Goal: Complete application form: Complete application form

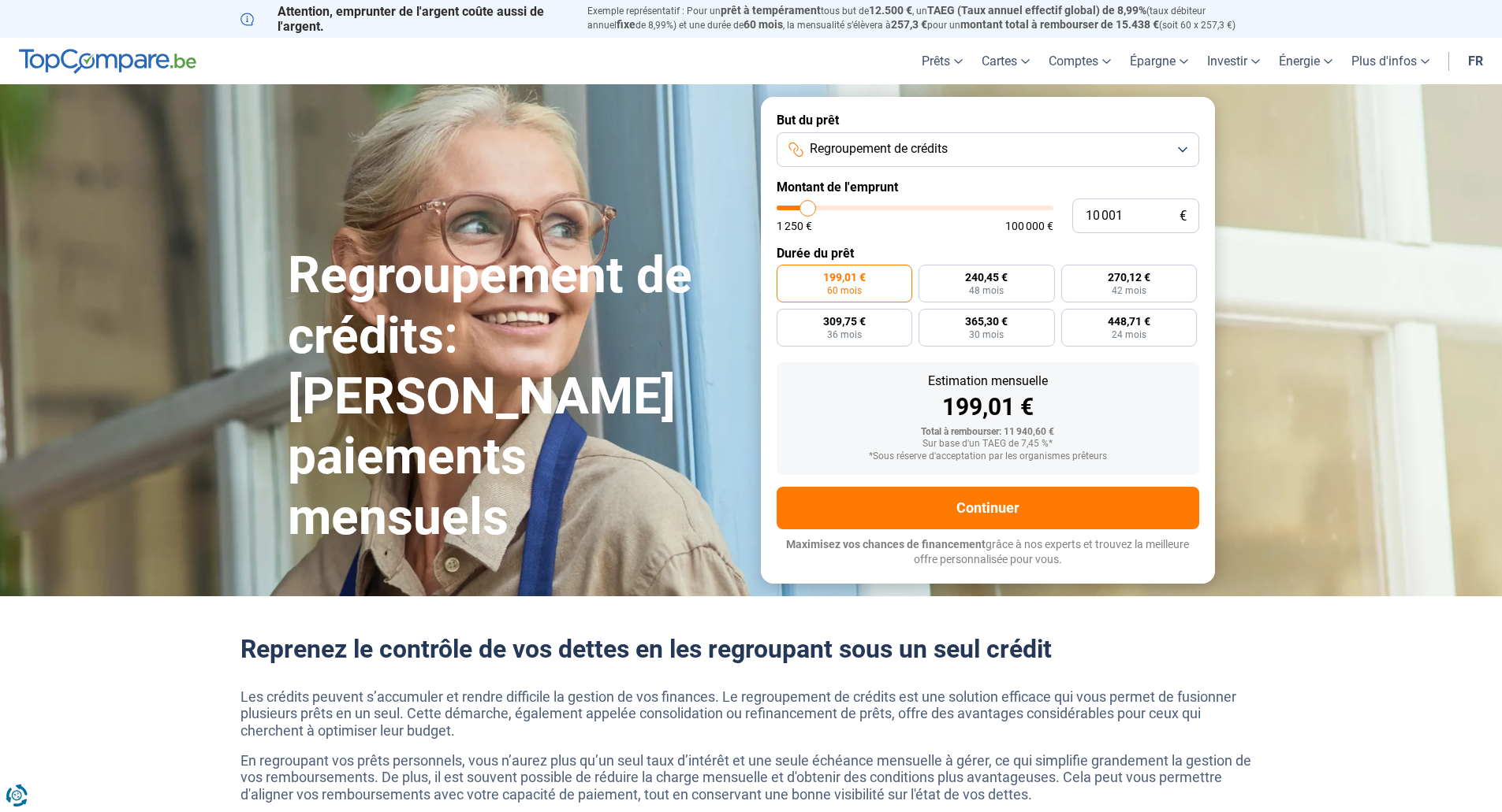
type input "10 250"
type input "10250"
type input "11 500"
type input "11500"
type input "12 750"
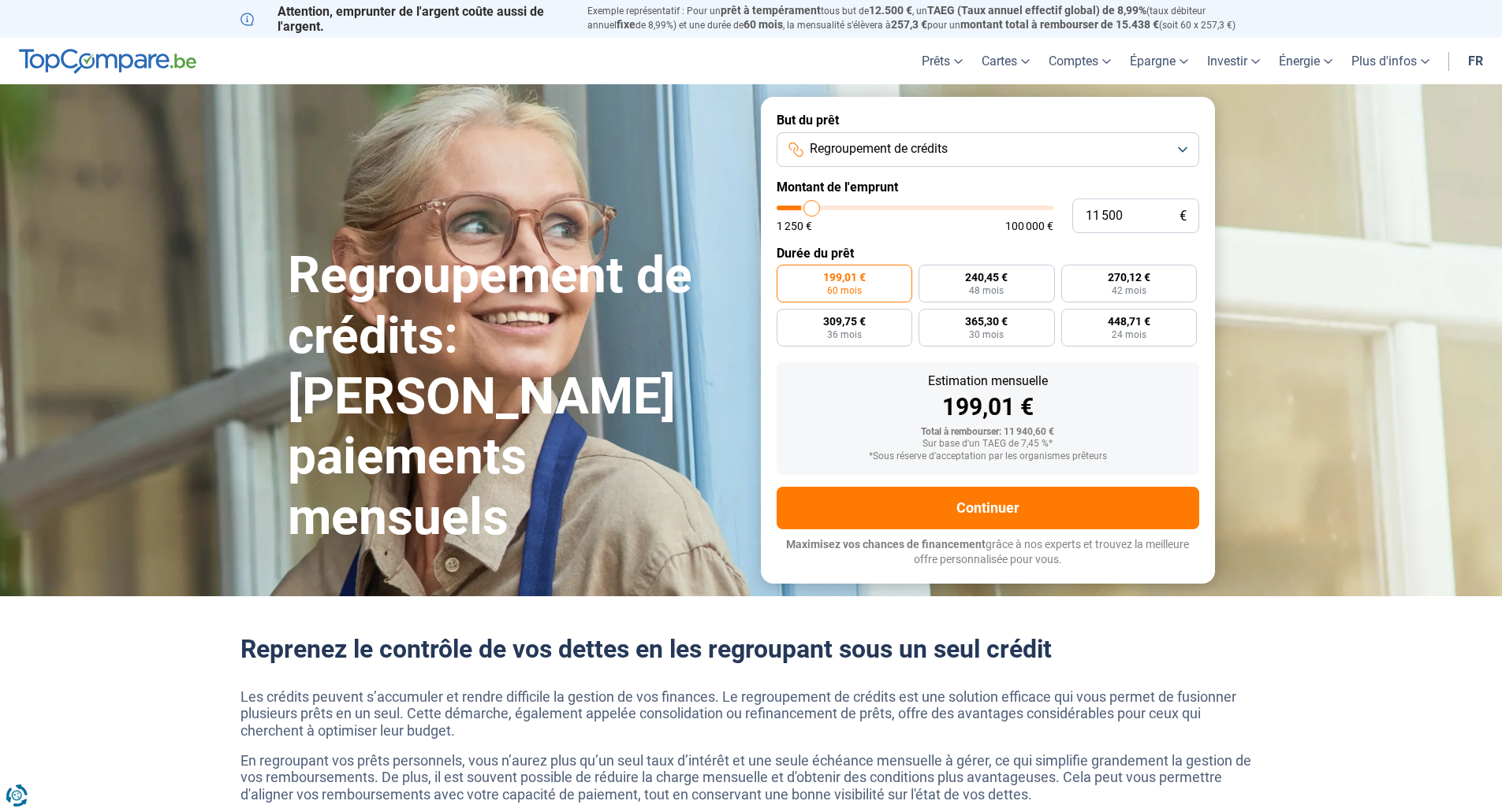
type input "12750"
type input "15 000"
type input "15000"
type input "17 500"
type input "17500"
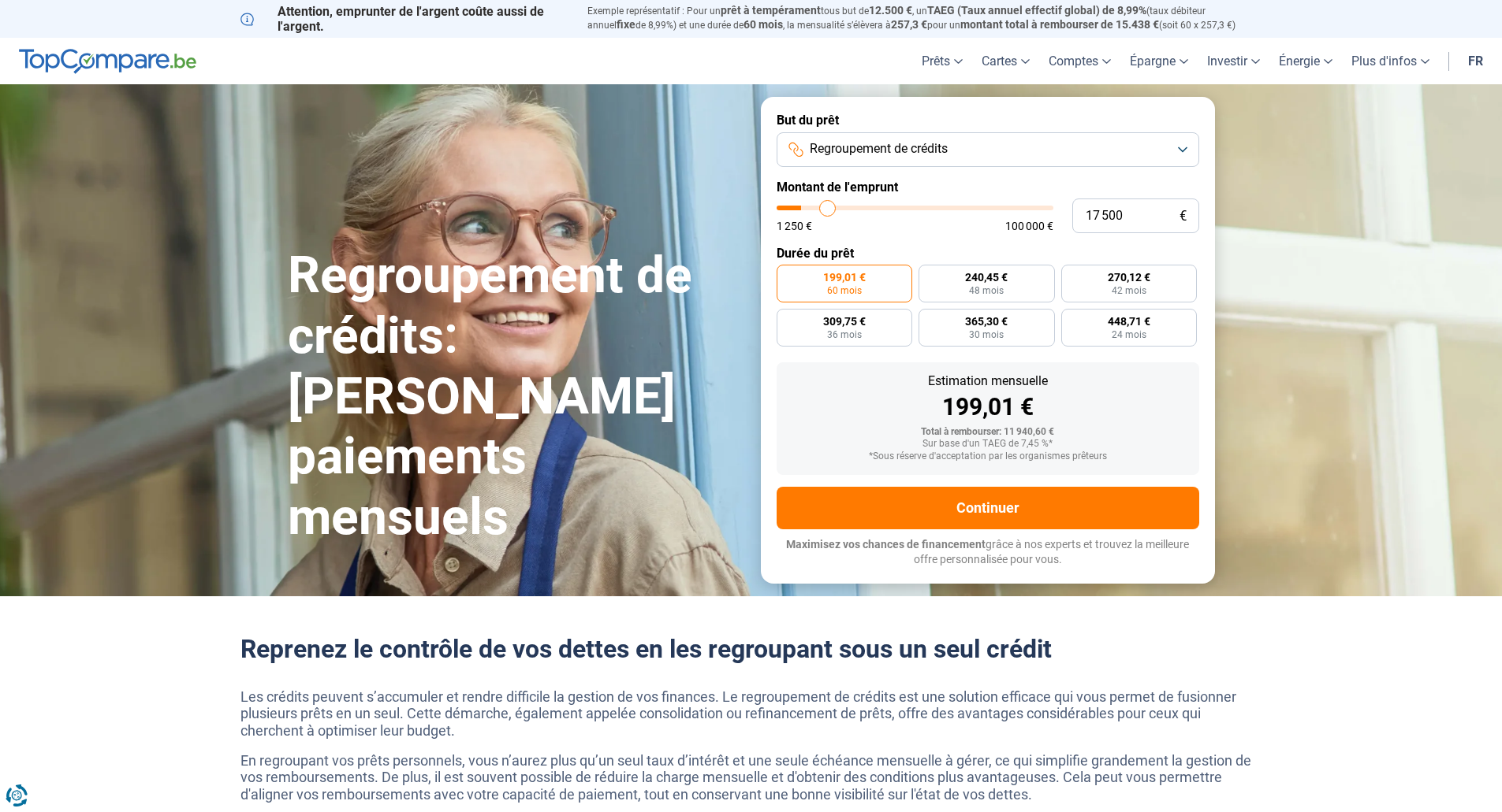
type input "20 000"
type input "20000"
type input "22 000"
type input "22000"
type input "25 000"
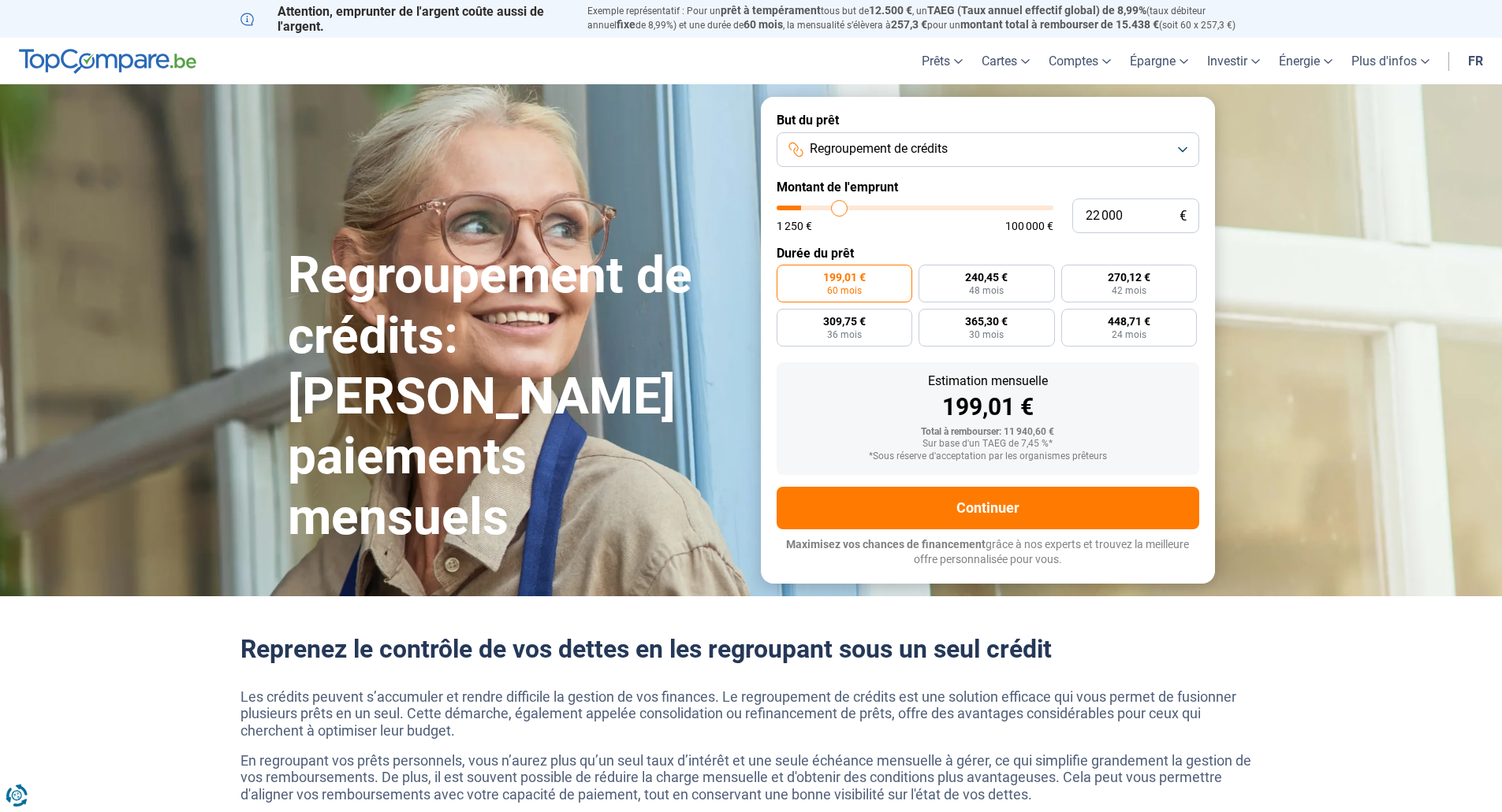
type input "25000"
type input "26 500"
type input "26500"
type input "28 750"
type input "28750"
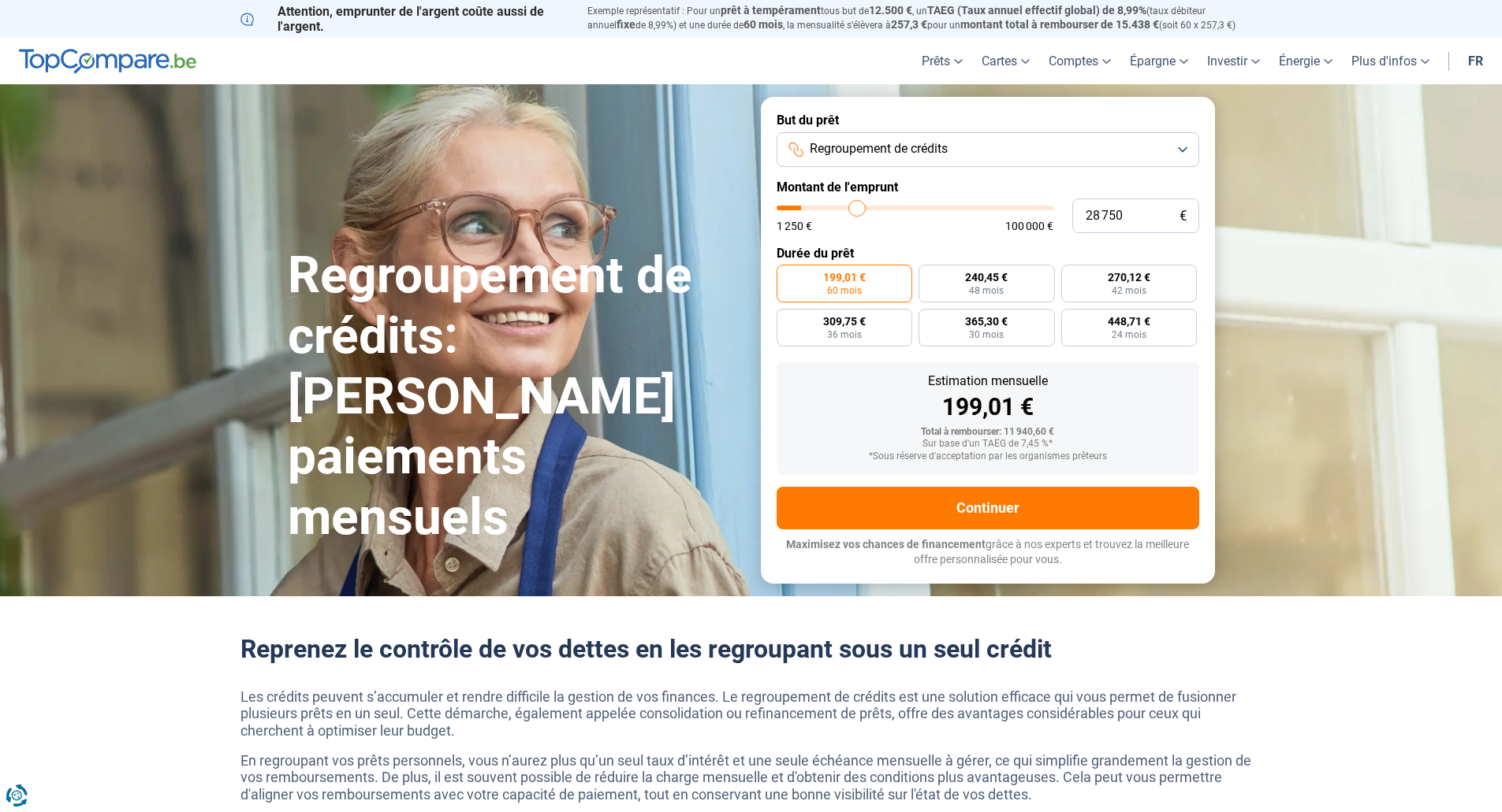
type input "30 500"
type input "30500"
type input "32 000"
type input "32000"
type input "32 750"
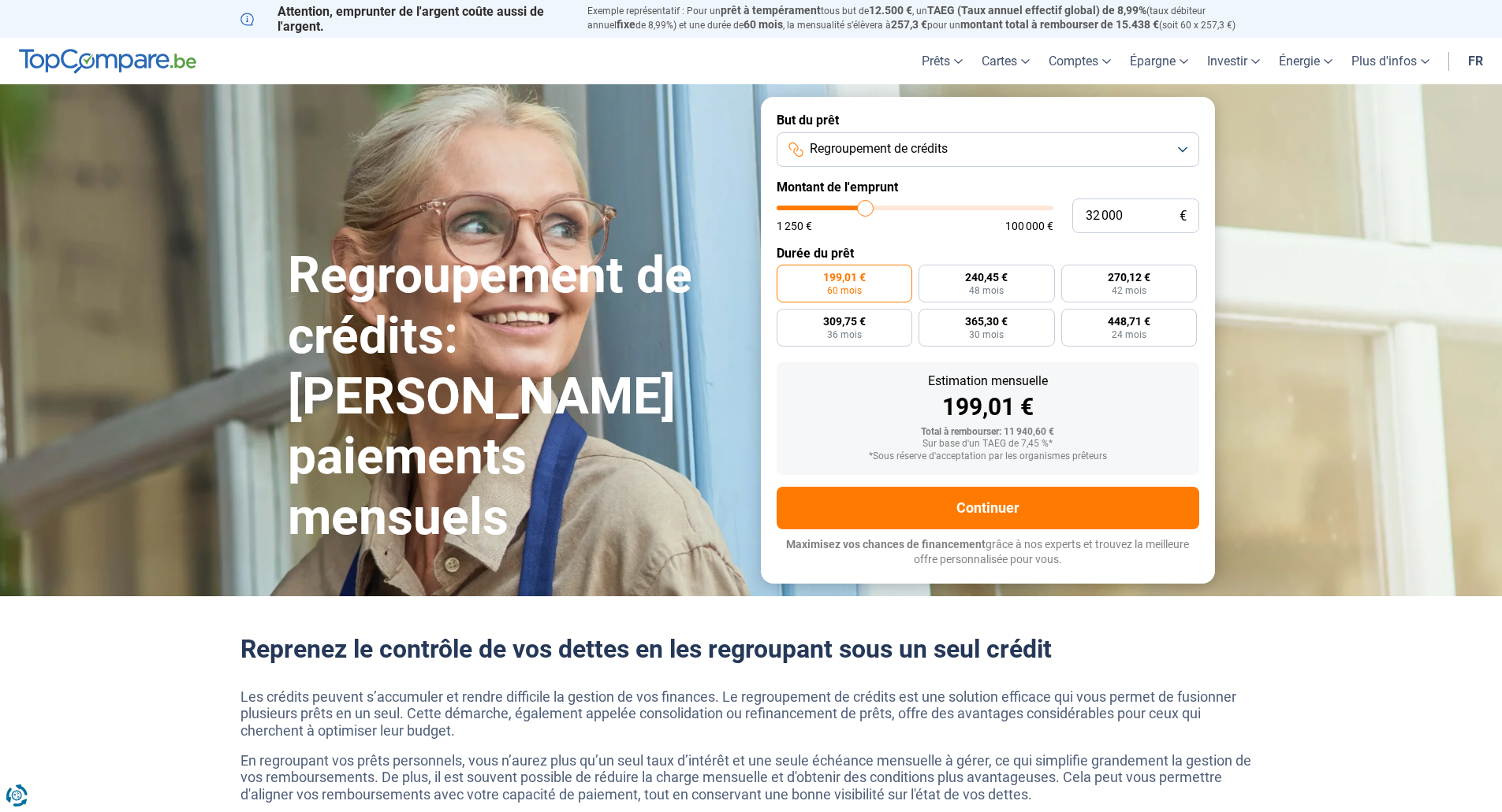
type input "32750"
type input "34 000"
type input "34000"
type input "34 250"
type input "34250"
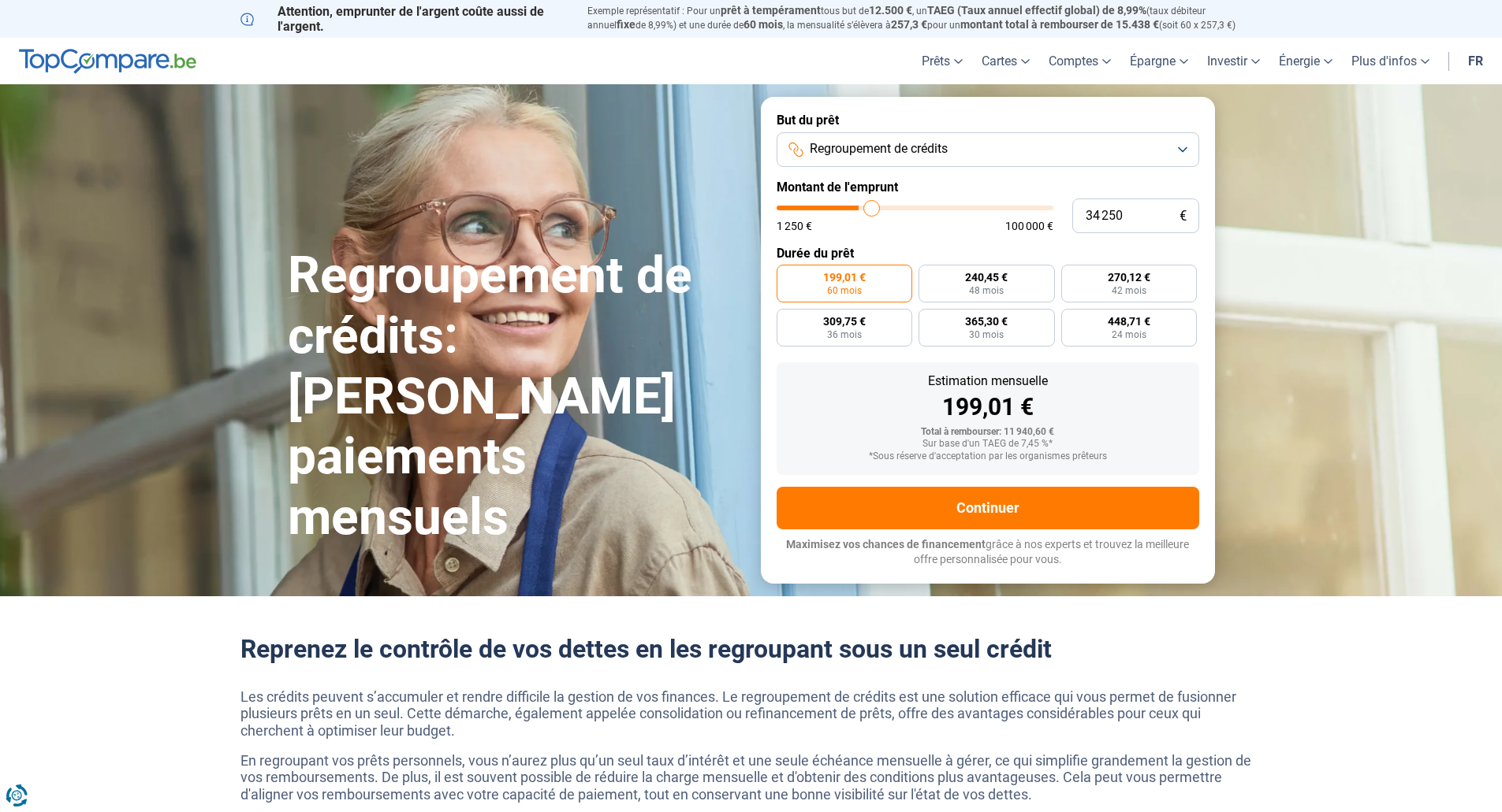
type input "35 250"
type input "35250"
type input "35 750"
type input "35750"
type input "36 250"
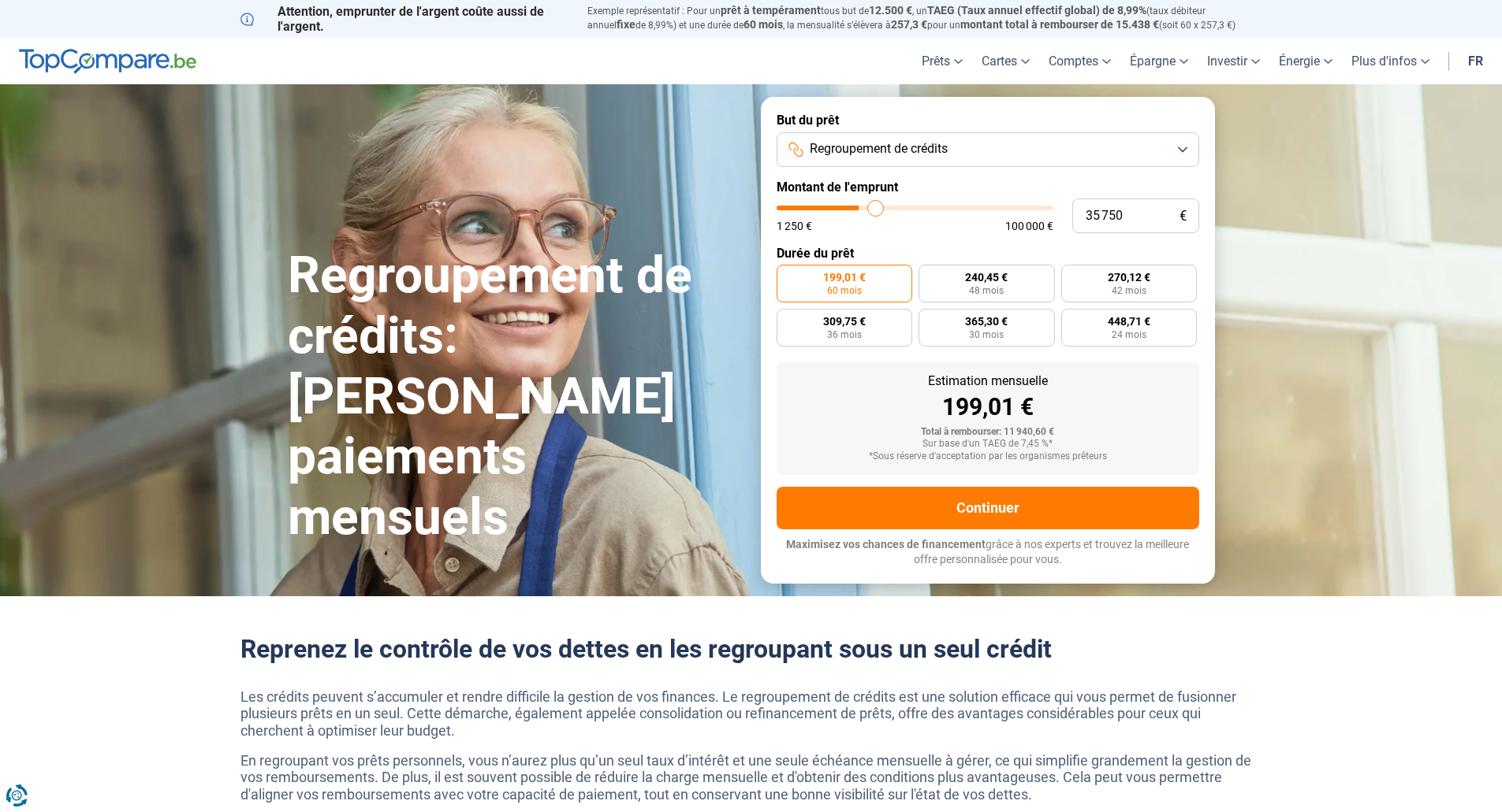
type input "36250"
type input "37 000"
type input "37000"
type input "38 000"
type input "38000"
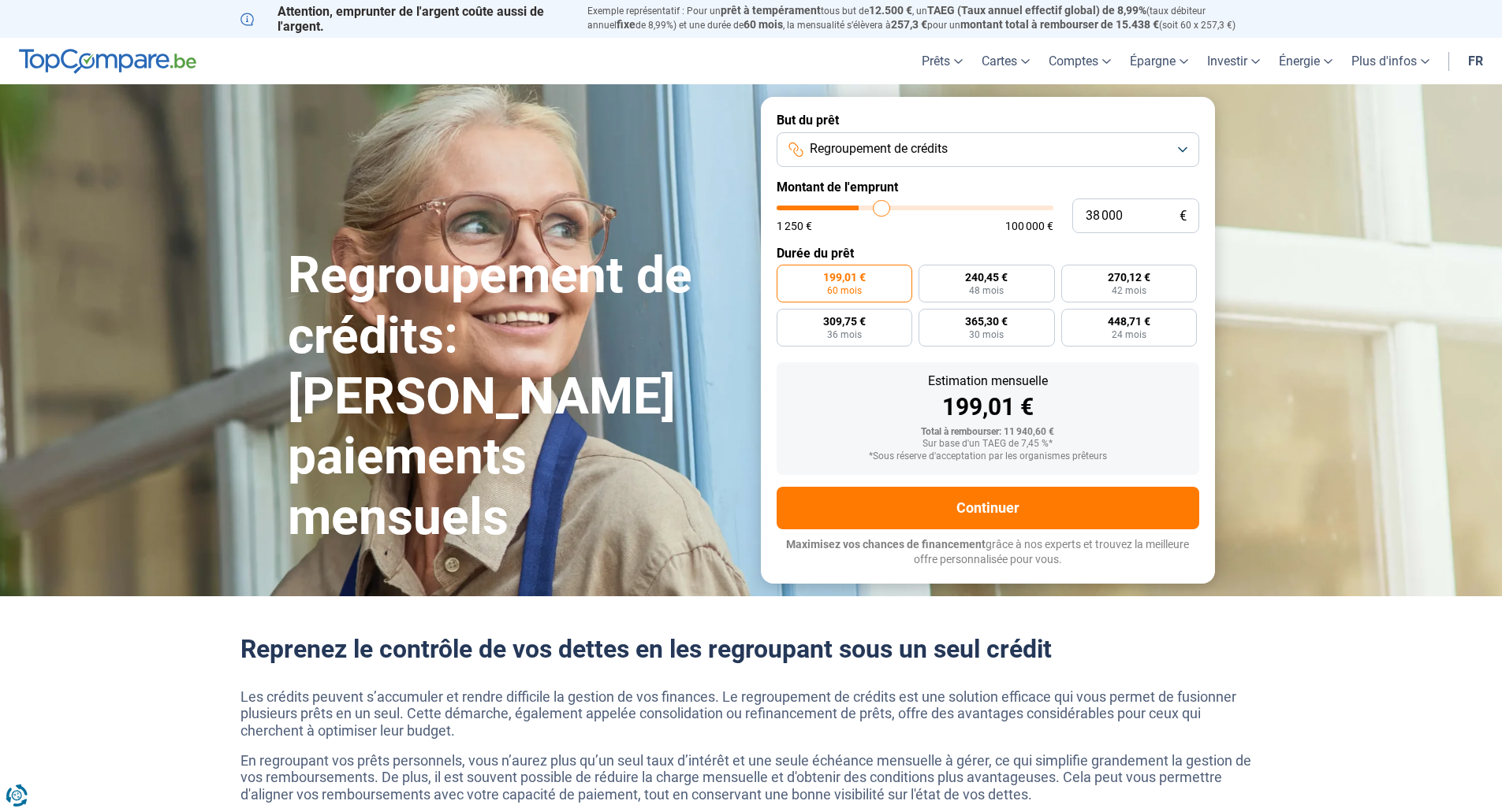
type input "39 750"
type input "39750"
type input "40 750"
type input "40750"
type input "41 250"
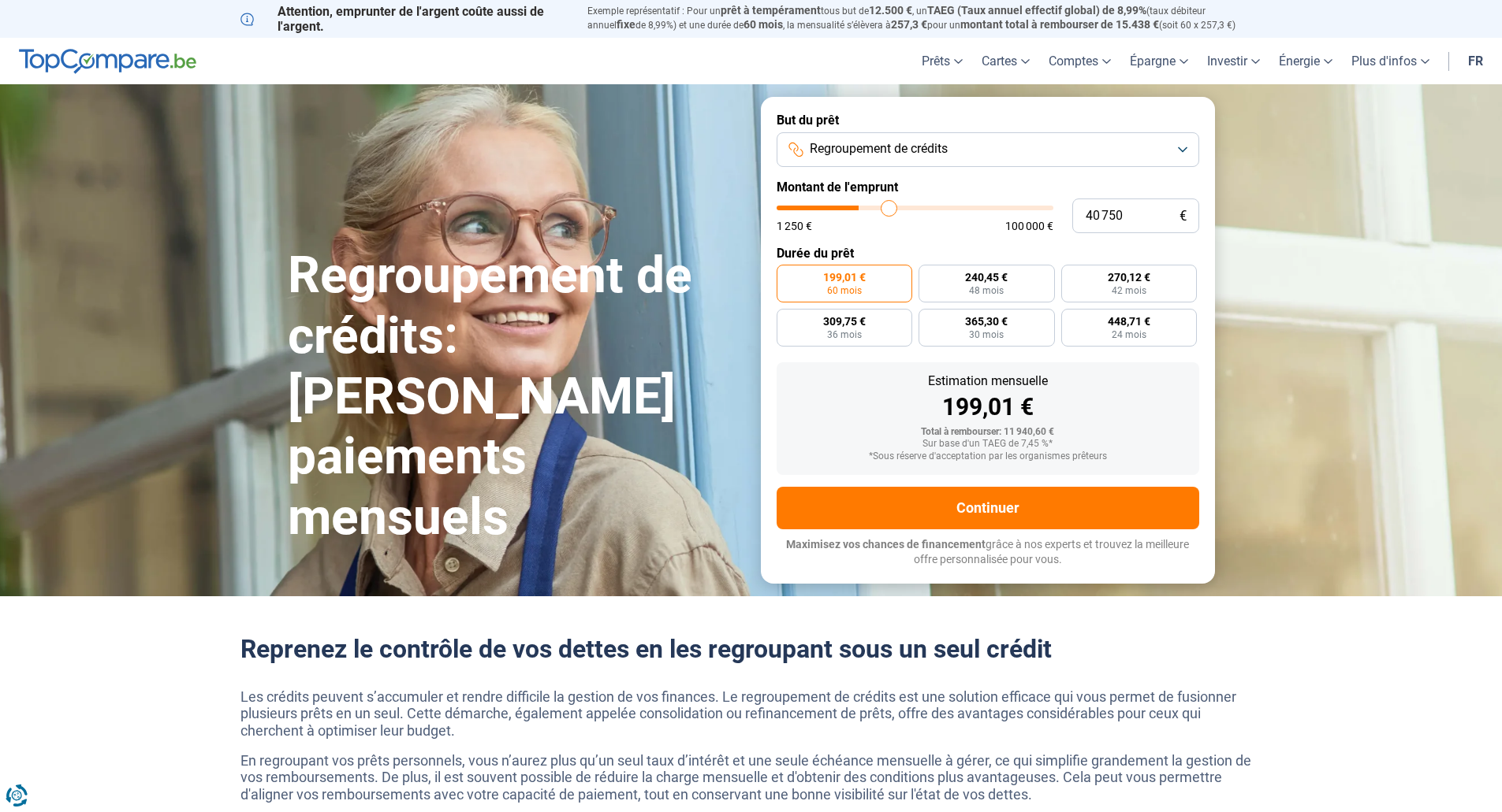
type input "41250"
type input "41 500"
type input "41500"
type input "42 000"
type input "42000"
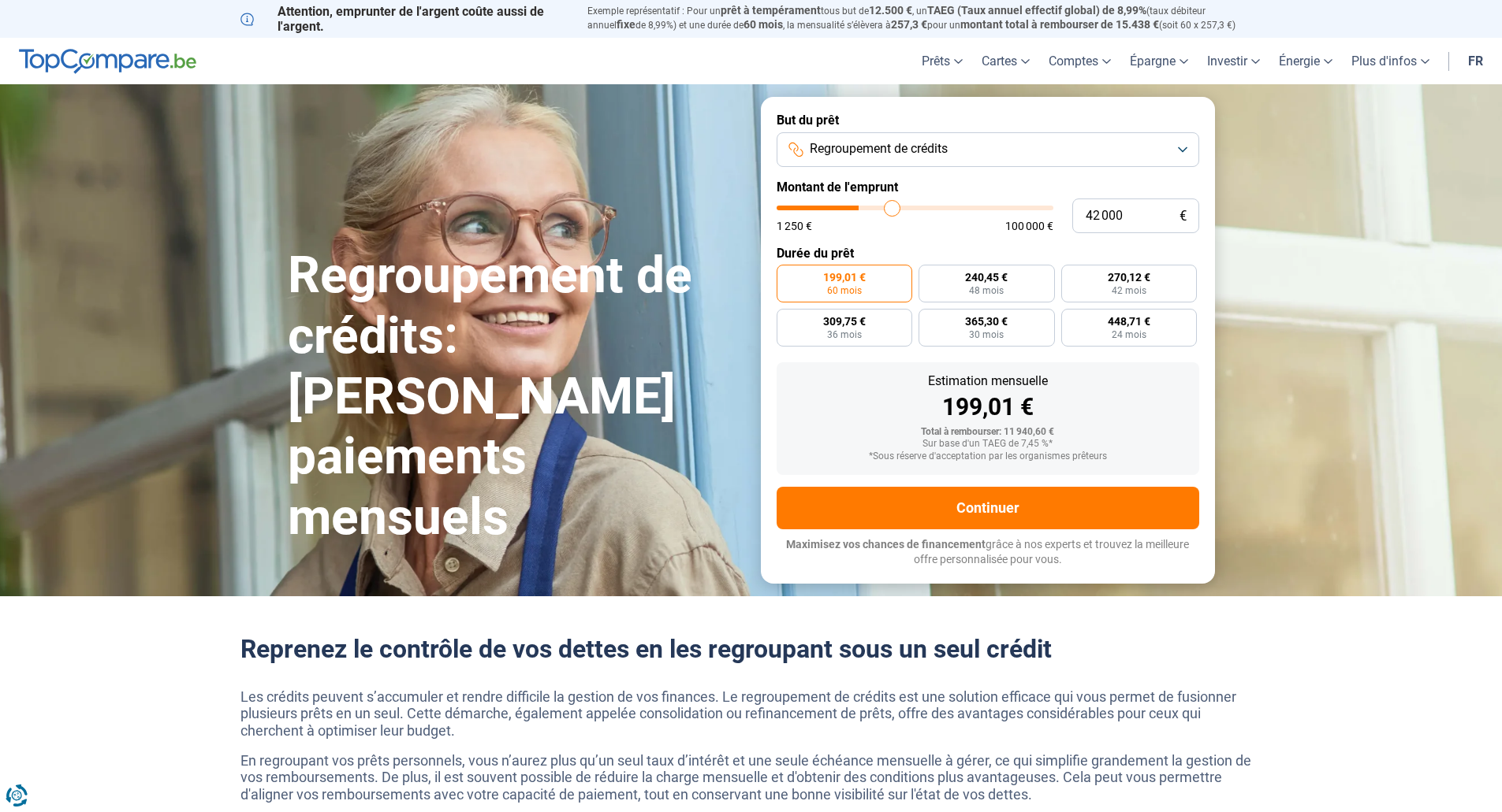
type input "42 250"
type input "42250"
type input "42 500"
type input "42500"
type input "42 750"
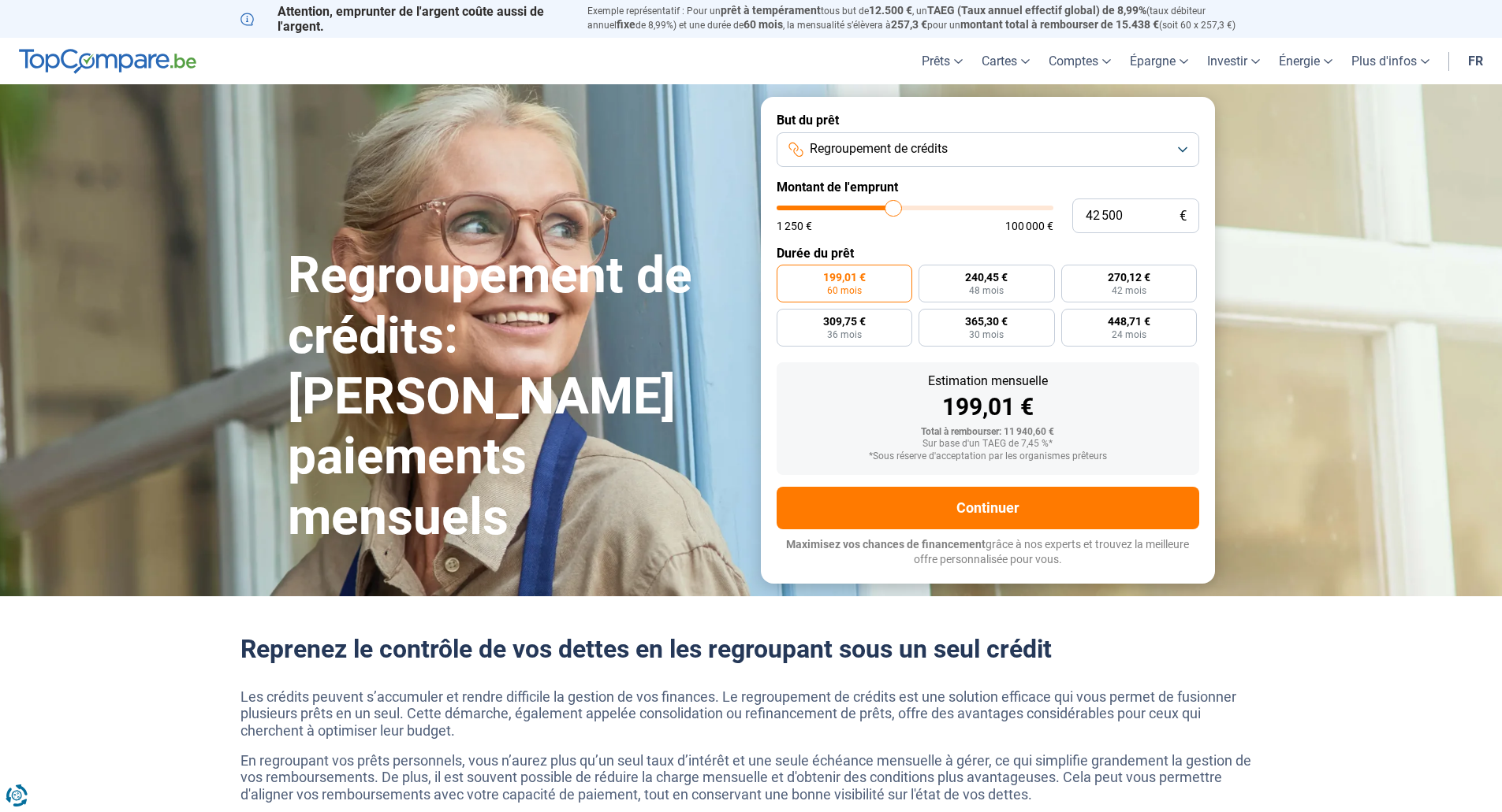
type input "42750"
type input "43 500"
type input "43500"
type input "44 000"
type input "44000"
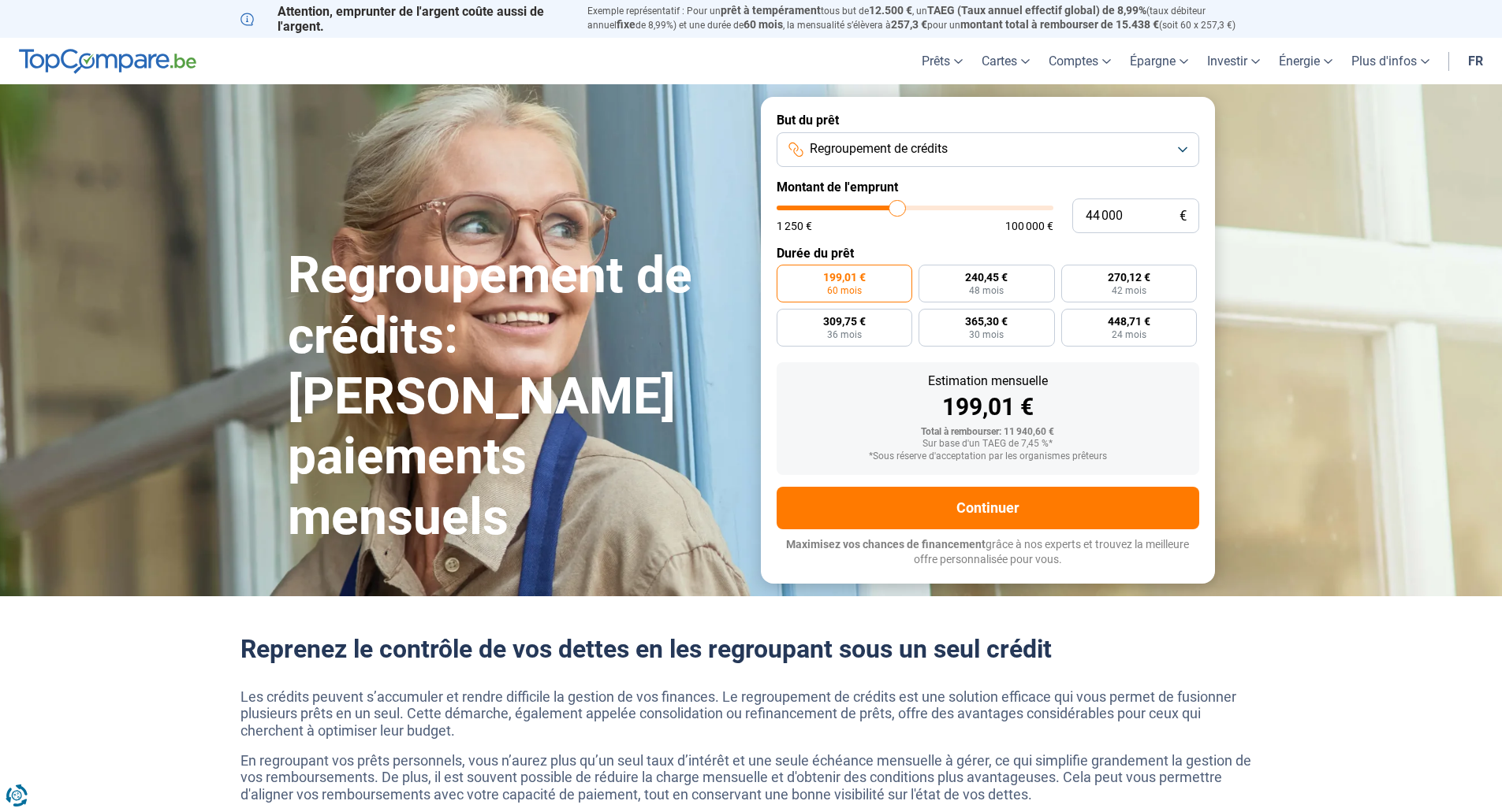
type input "45 000"
type input "45000"
type input "45 750"
type input "45750"
type input "47 000"
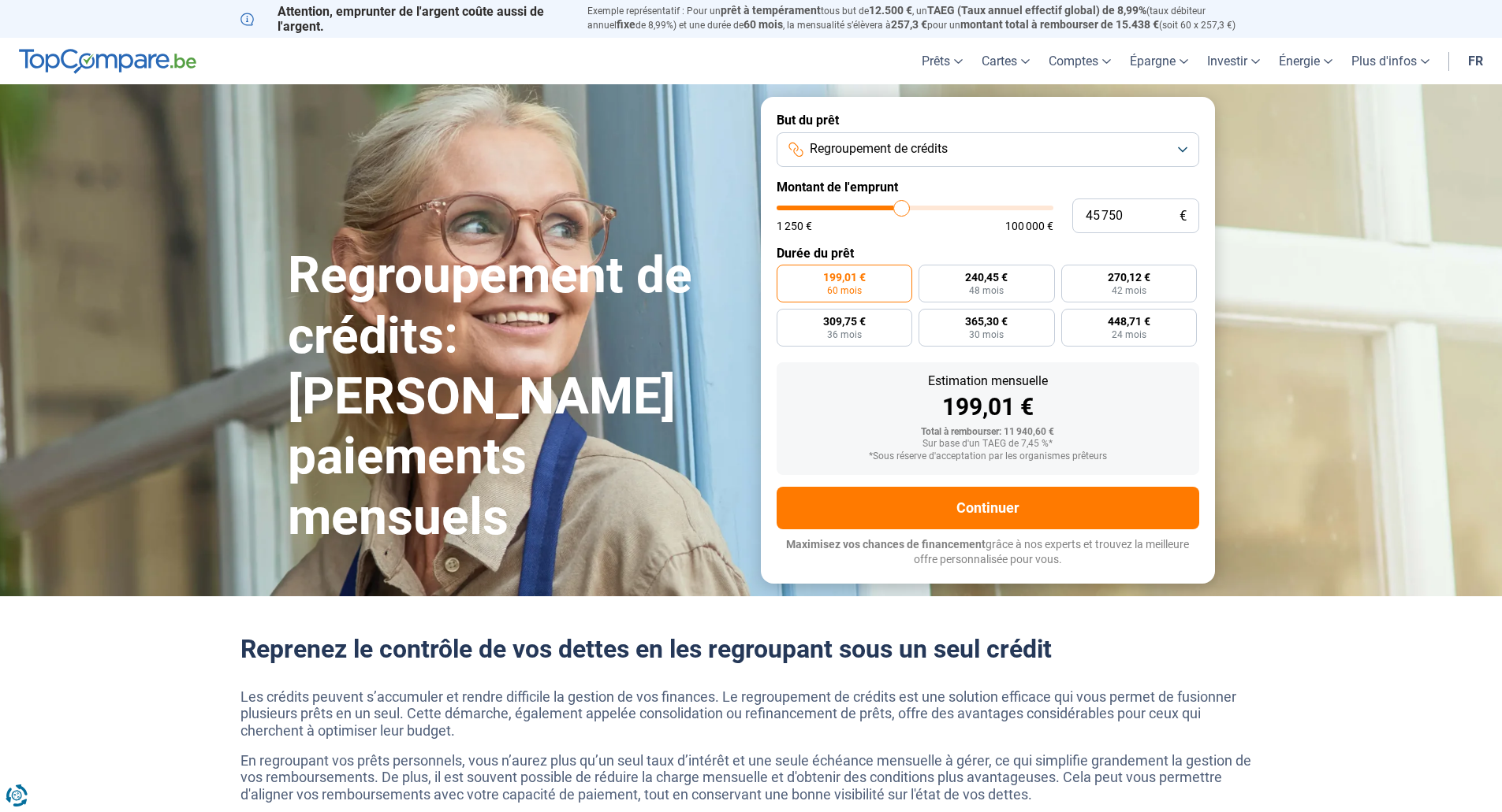
type input "47000"
type input "48 000"
type input "48000"
type input "49 000"
type input "49000"
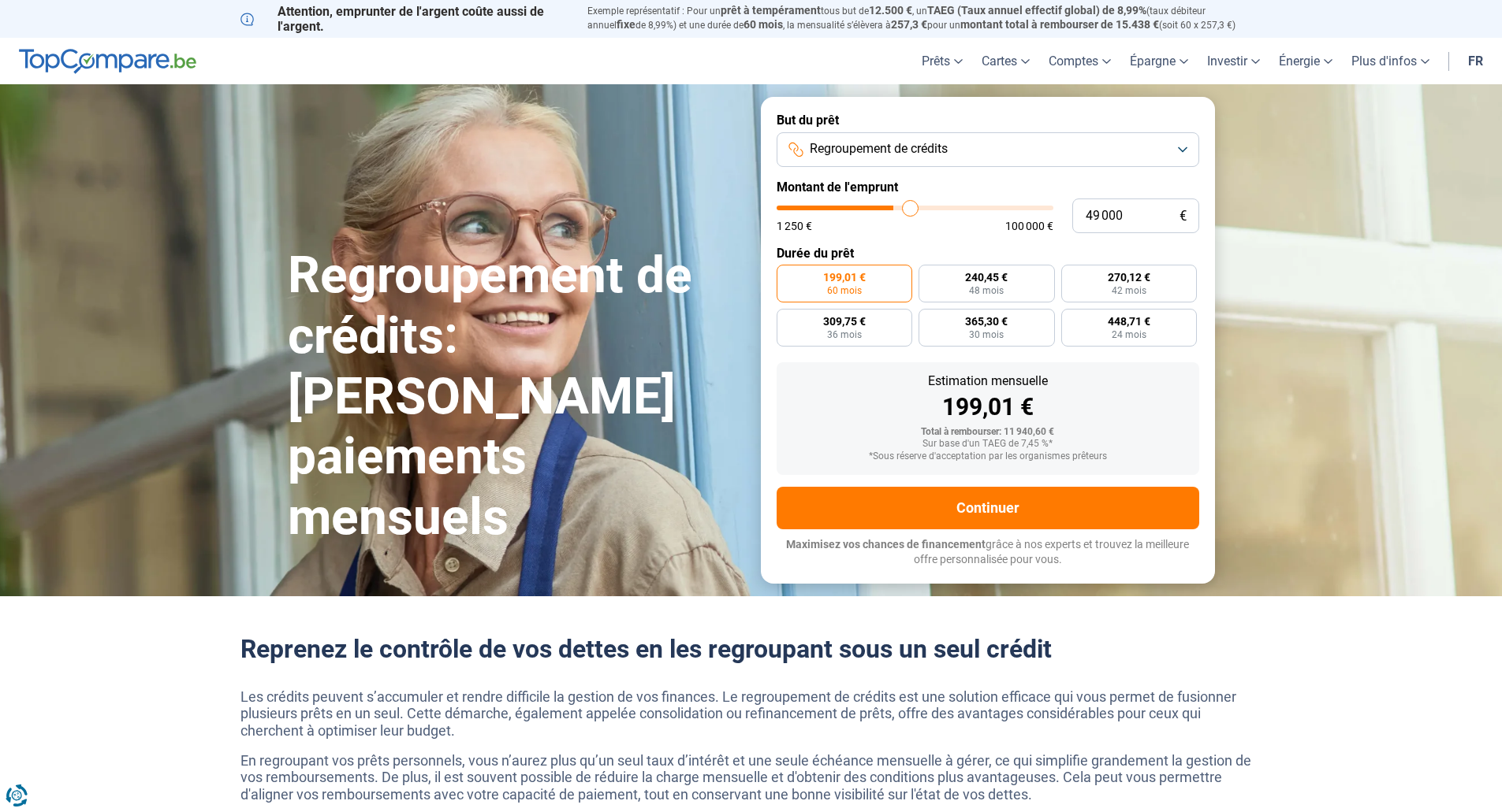
type input "49 500"
type input "49500"
type input "49 750"
type input "49750"
type input "49 000"
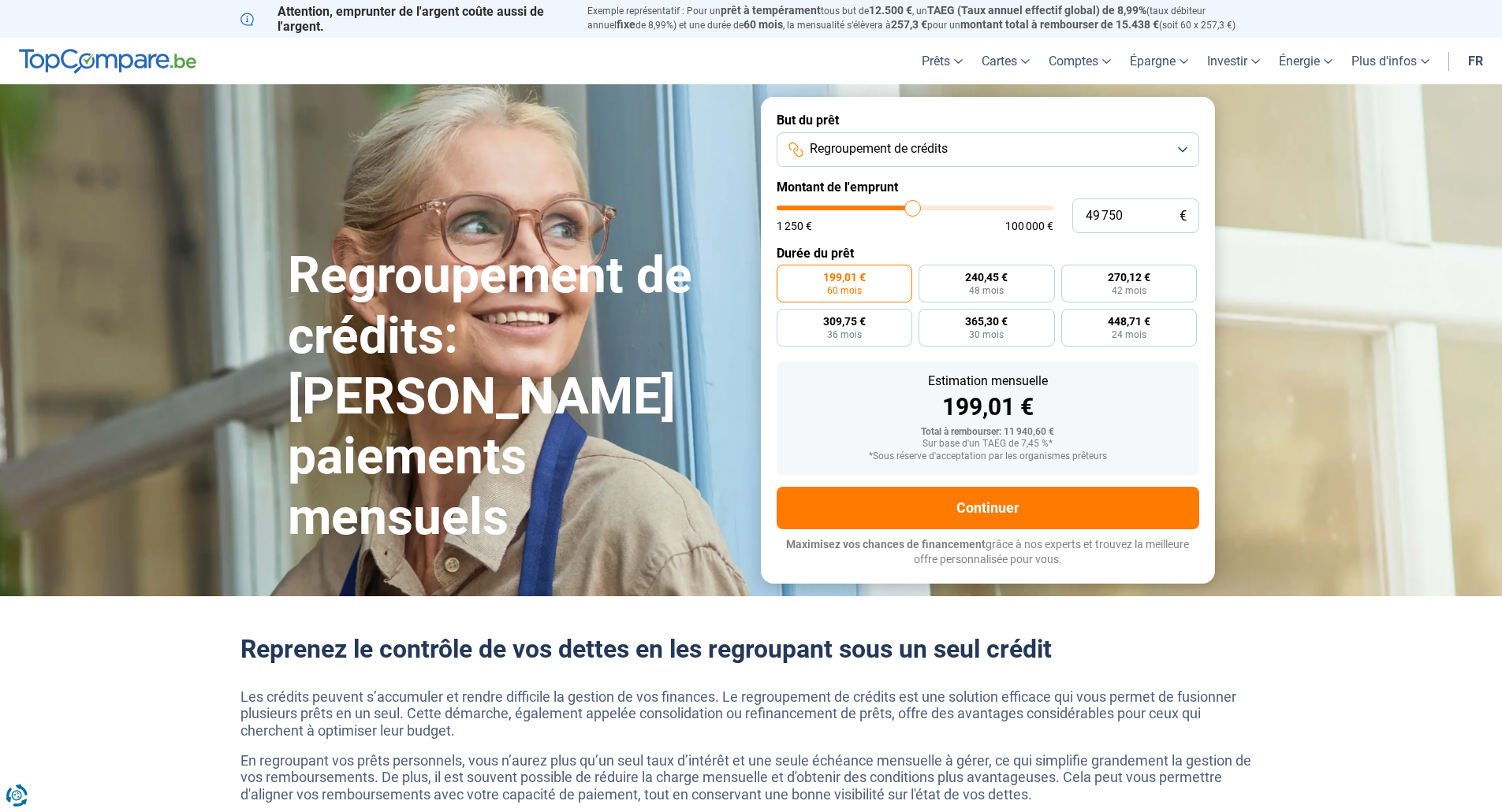
type input "49000"
type input "48 000"
type input "48000"
type input "46 500"
type input "46500"
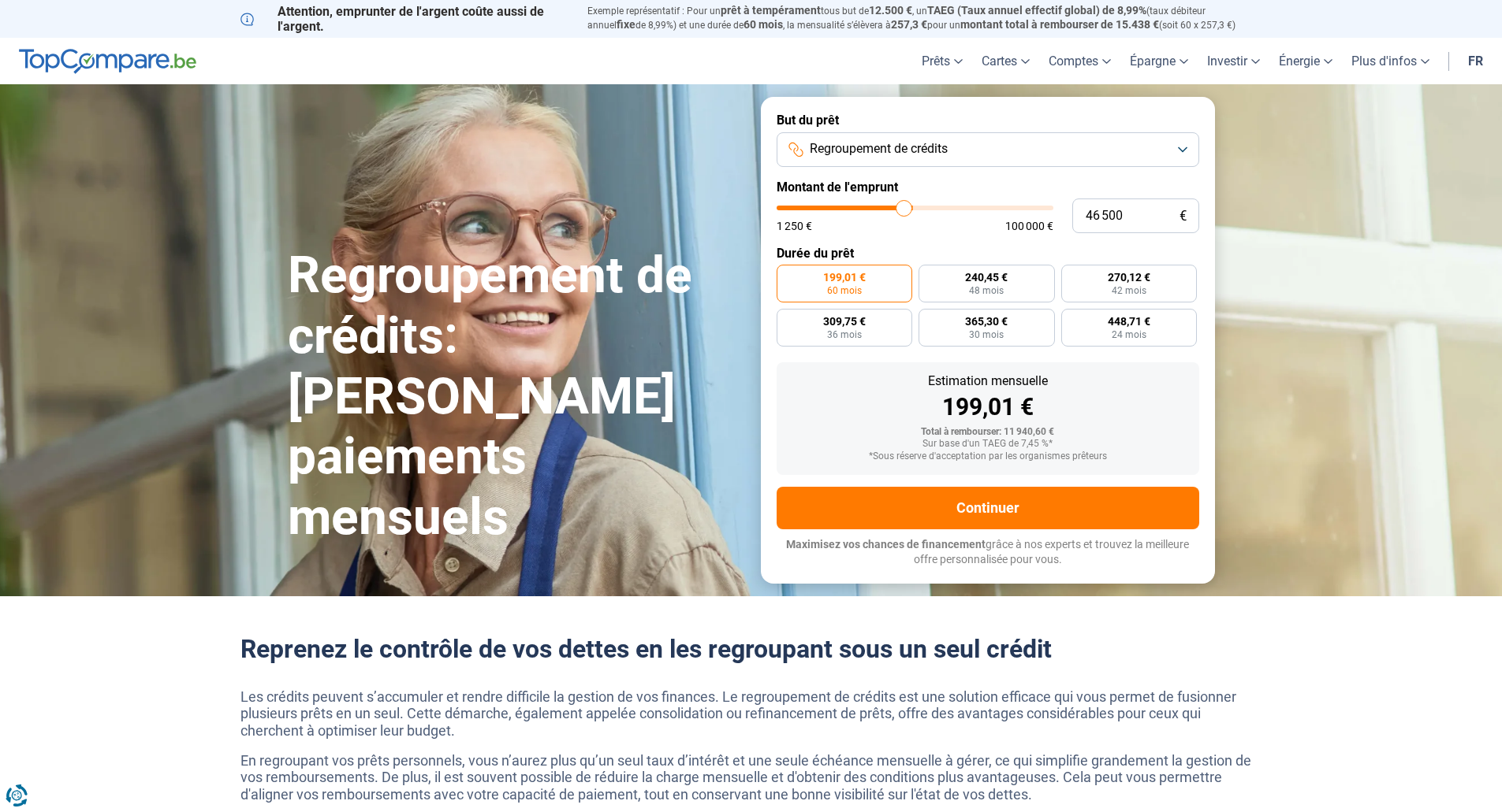
type input "46 000"
drag, startPoint x: 807, startPoint y: 210, endPoint x: 904, endPoint y: 210, distance: 97.0
type input "46000"
click at [902, 210] on input "range" at bounding box center [915, 209] width 276 height 5
radio input "false"
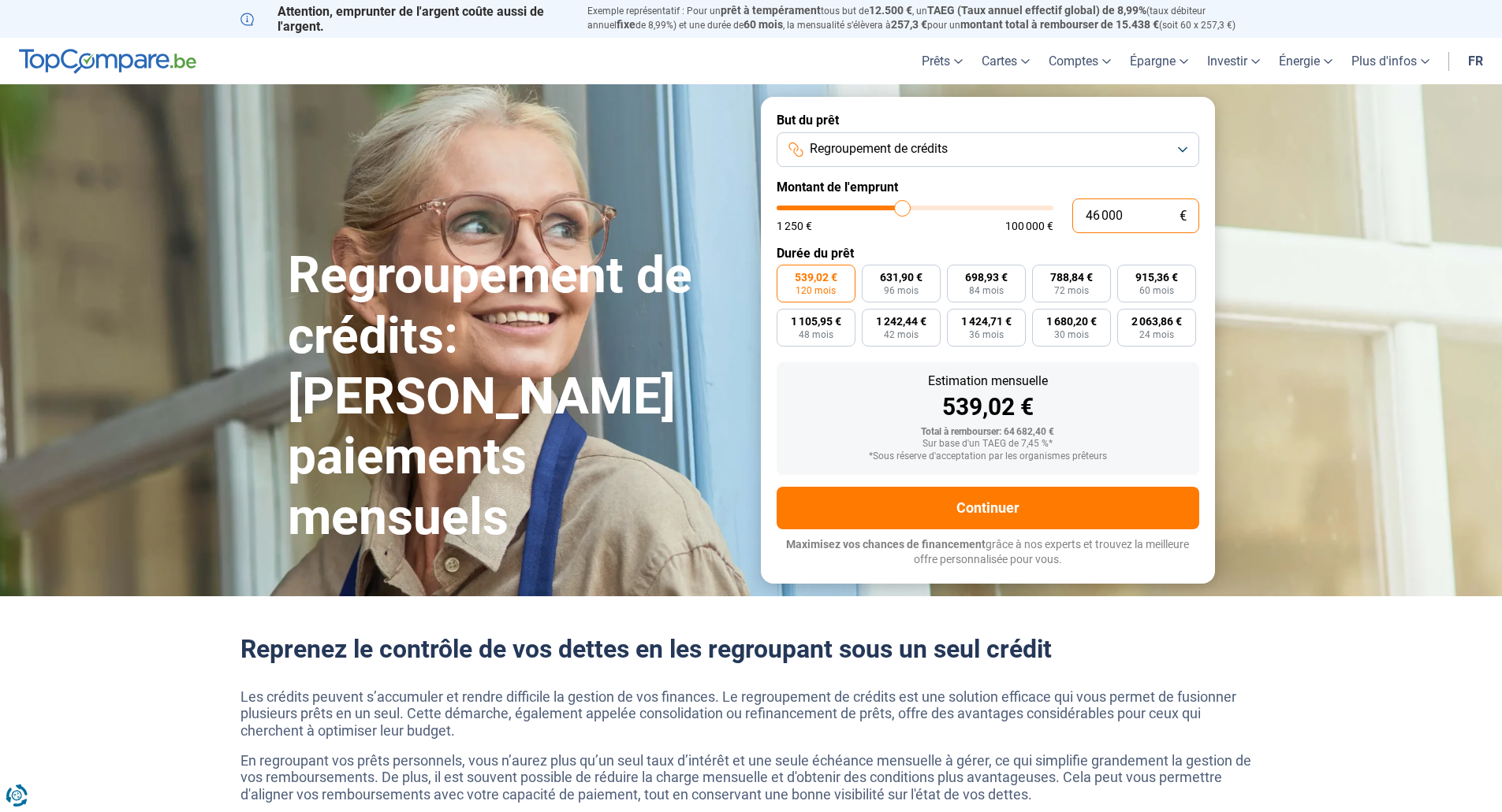
drag, startPoint x: 1134, startPoint y: 220, endPoint x: 1059, endPoint y: 220, distance: 75.0
click at [1059, 220] on div "46 000 € 1 250 € 100 000 €" at bounding box center [988, 215] width 422 height 35
type input "3"
type input "1250"
type input "30"
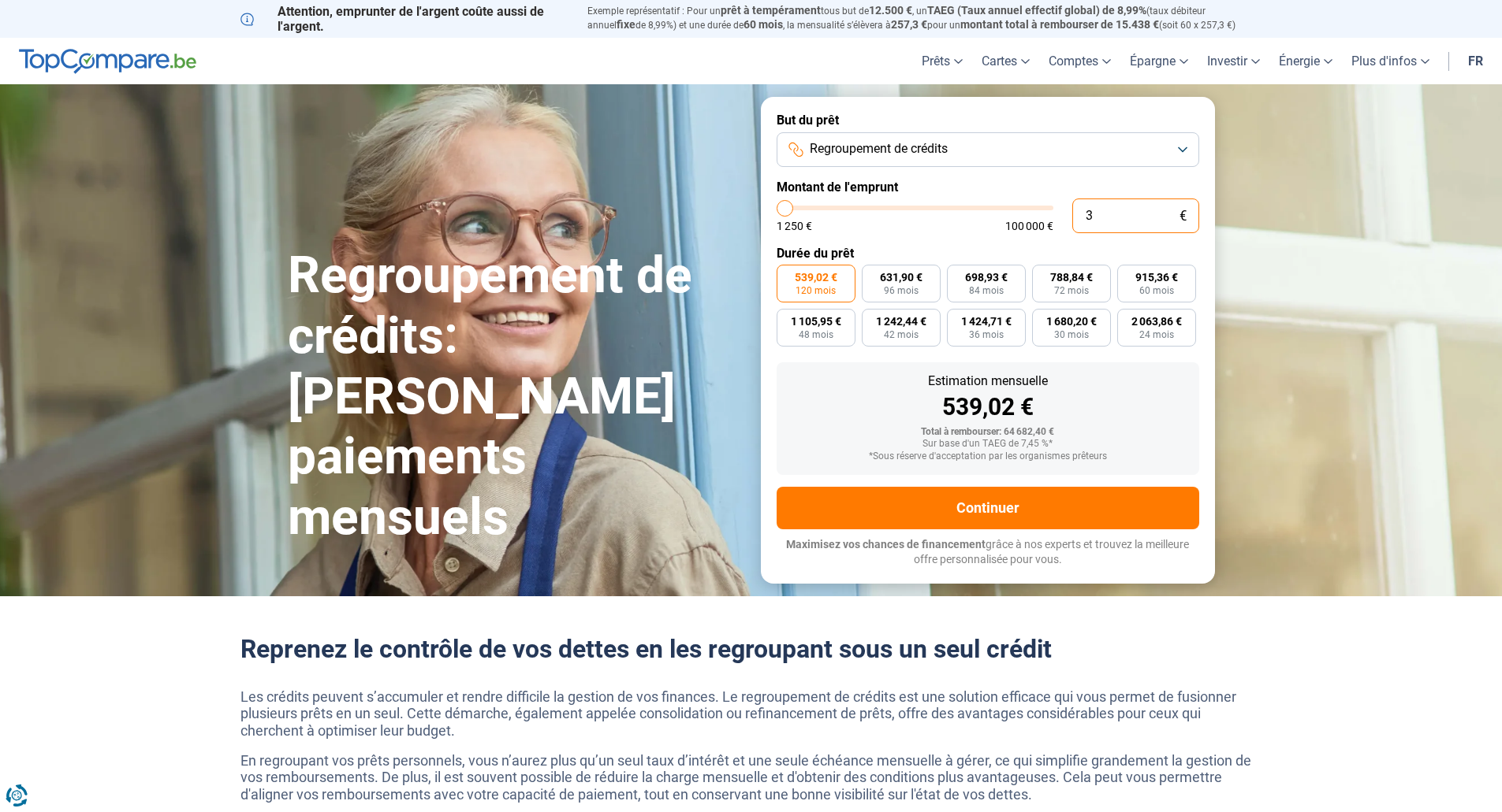
type input "1250"
type input "300"
type input "1250"
type input "3 000"
type input "3000"
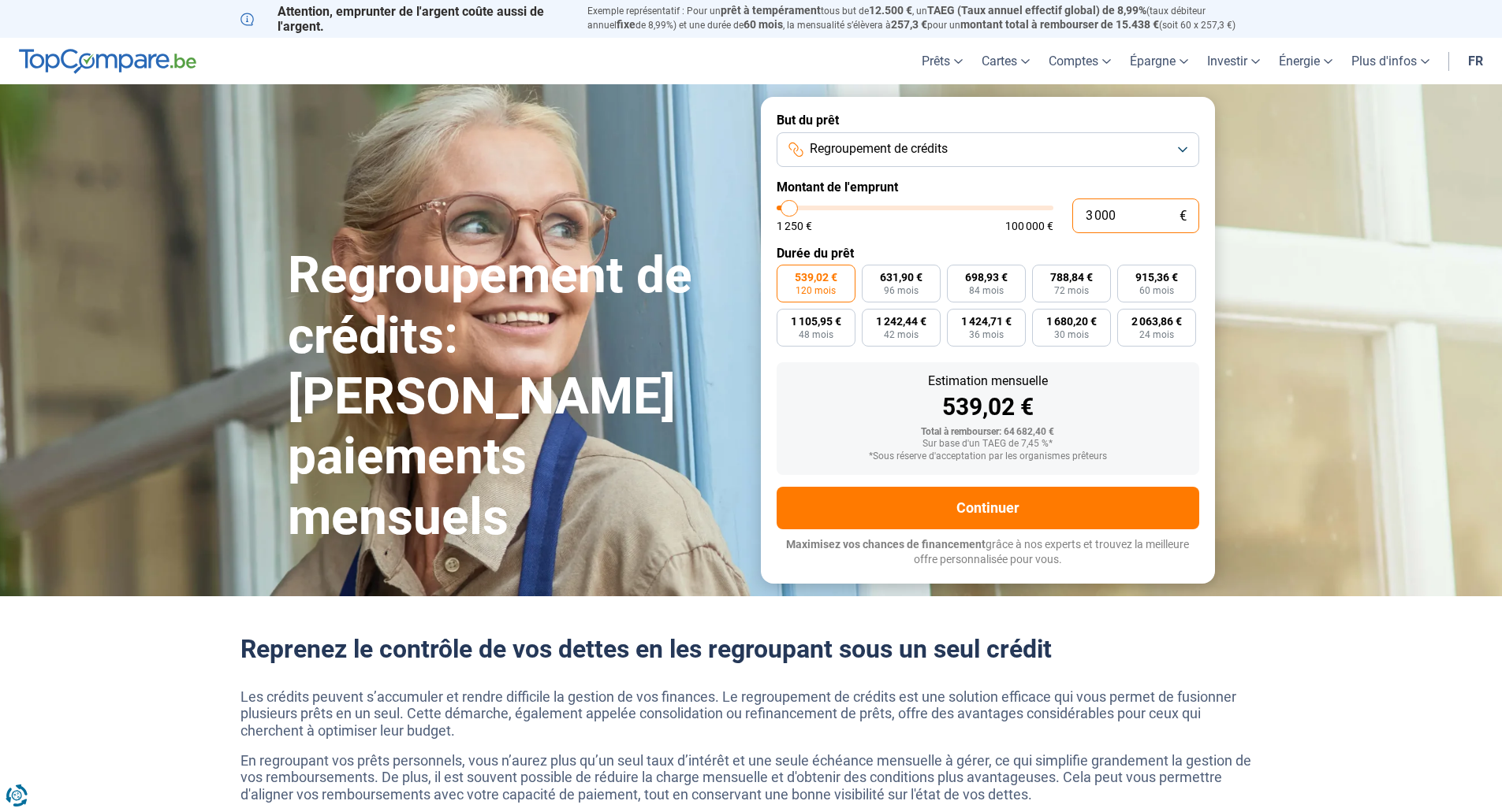
type input "30 000"
type input "30000"
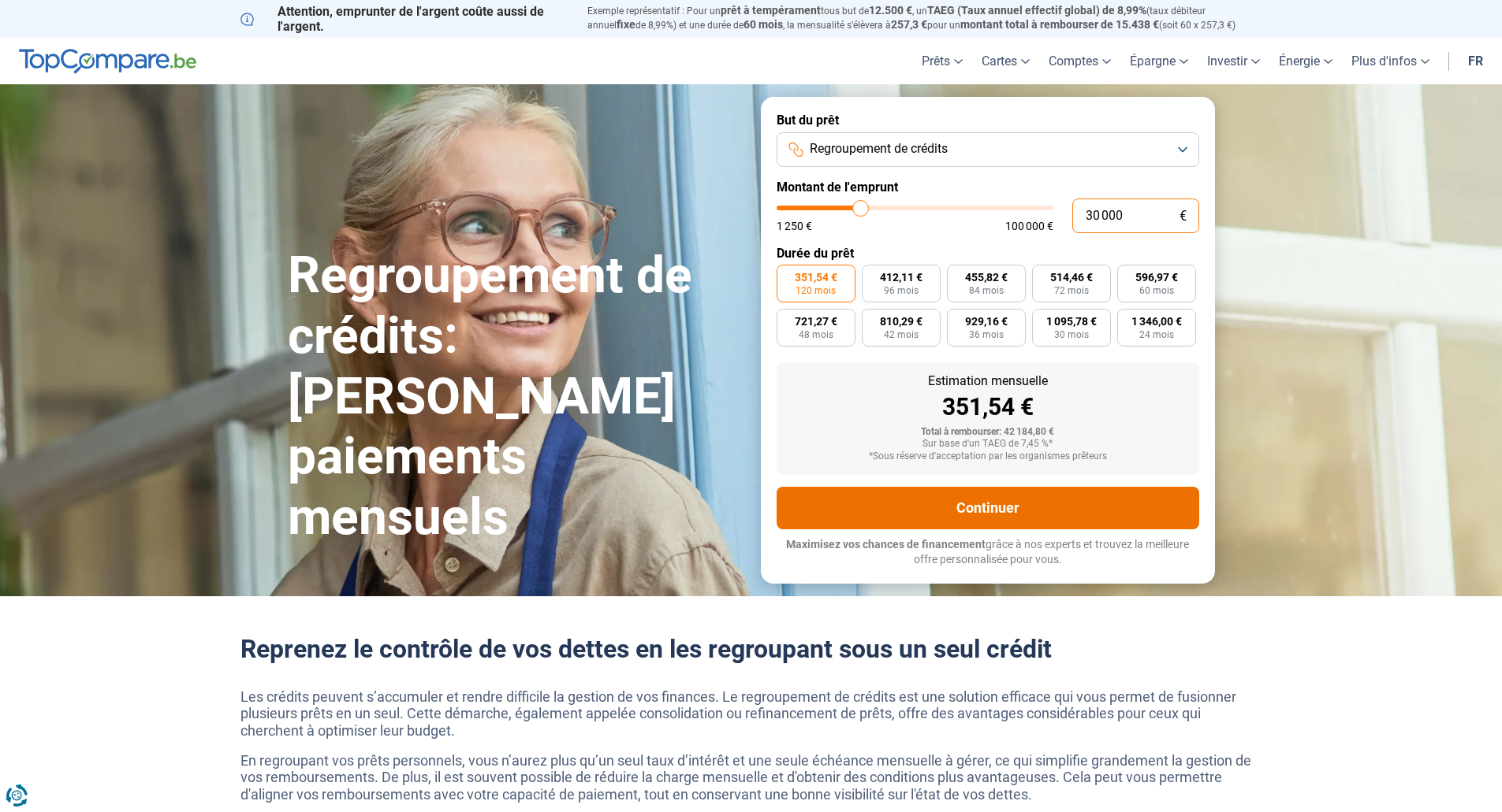
type input "30 000"
click at [987, 506] on button "Continuer" at bounding box center [988, 508] width 422 height 42
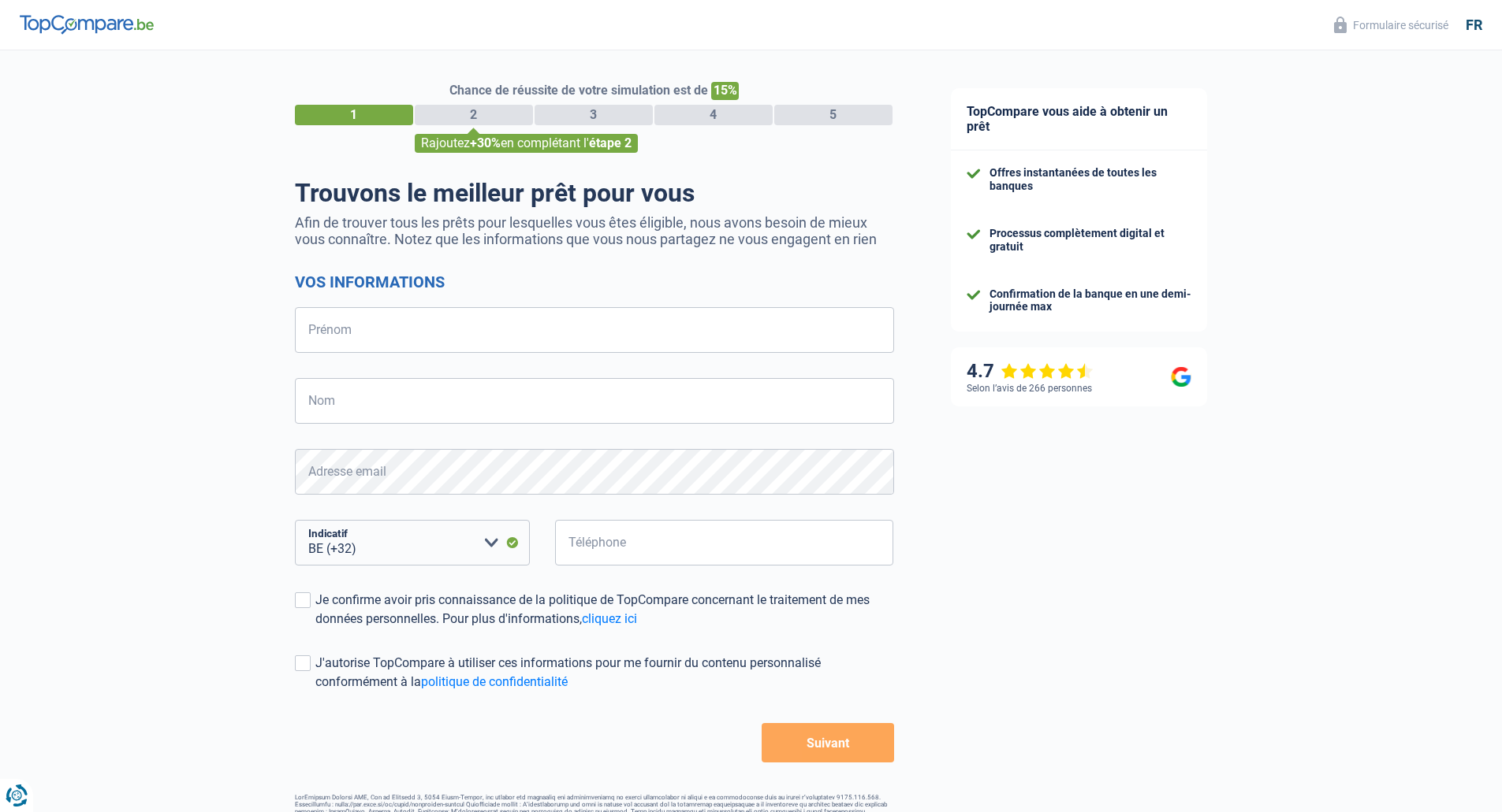
select select "32"
click at [544, 341] on input "Prénom" at bounding box center [595, 330] width 599 height 46
type input "Emeline"
click at [422, 406] on input "Nom" at bounding box center [595, 401] width 599 height 46
type input "Annaert"
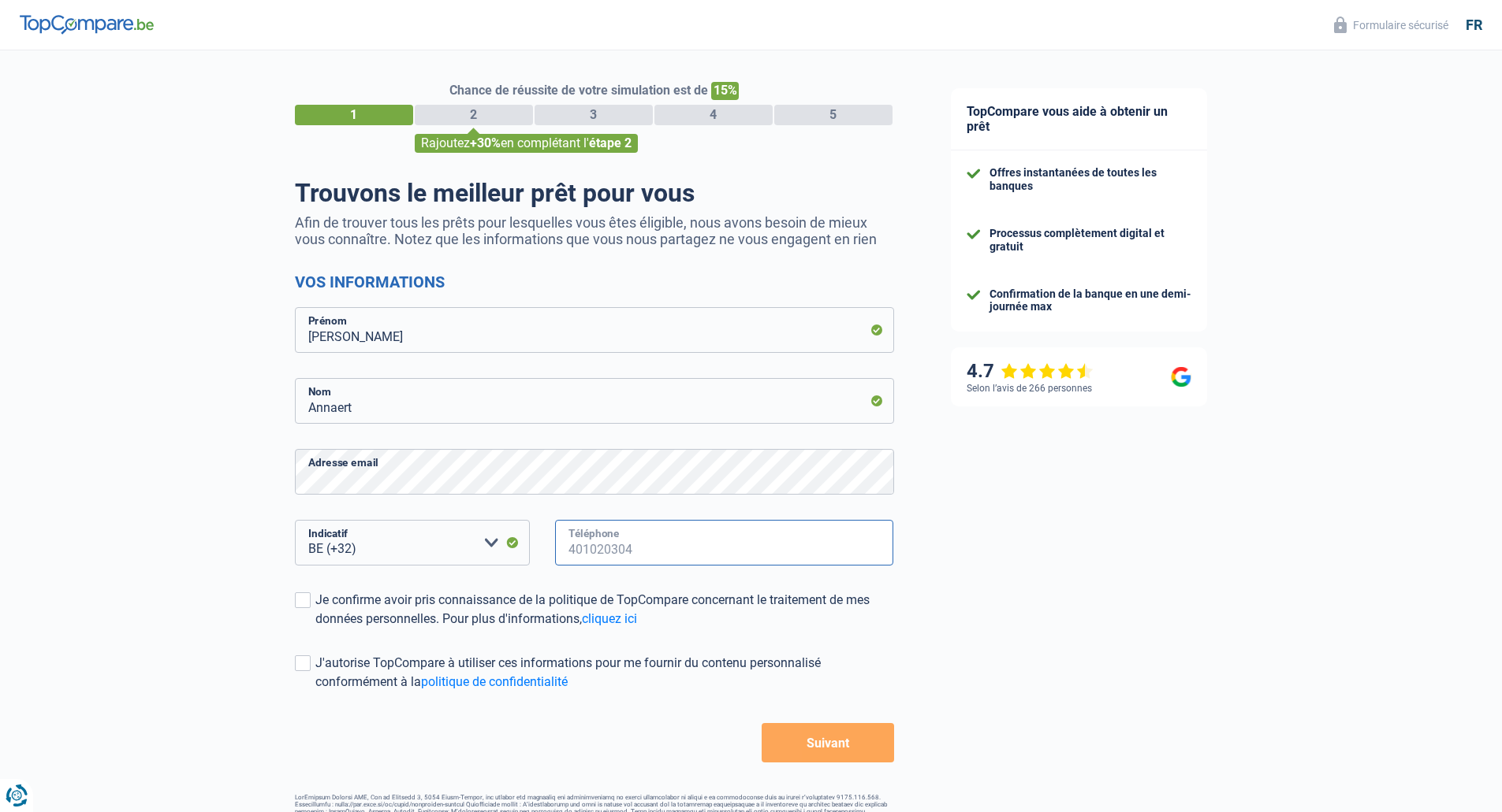
click at [602, 543] on input "Téléphone" at bounding box center [724, 542] width 339 height 46
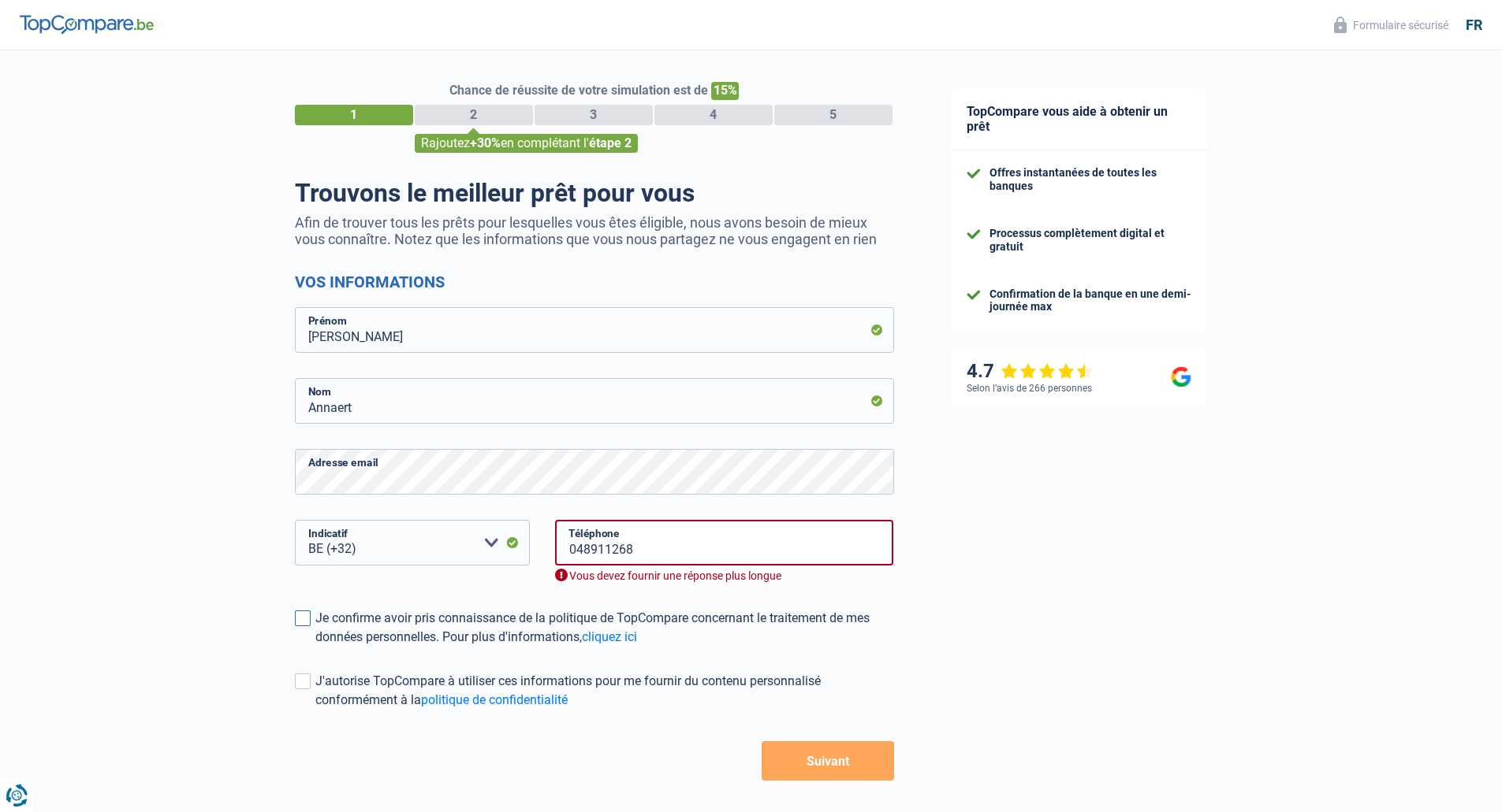
drag, startPoint x: 388, startPoint y: 609, endPoint x: 386, endPoint y: 621, distance: 12.2
click at [388, 610] on form "Vos informations Emeline Prénom Annaert Nom Adresse email BE (+32) LU (+352) Ve…" at bounding box center [595, 527] width 599 height 509
drag, startPoint x: 393, startPoint y: 620, endPoint x: 390, endPoint y: 652, distance: 32.1
click at [394, 624] on div "Je confirme avoir pris connaissance de la politique de TopCompare concernant le…" at bounding box center [605, 627] width 578 height 38
click at [315, 647] on input "Je confirme avoir pris connaissance de la politique de TopCompare concernant le…" at bounding box center [315, 647] width 0 height 0
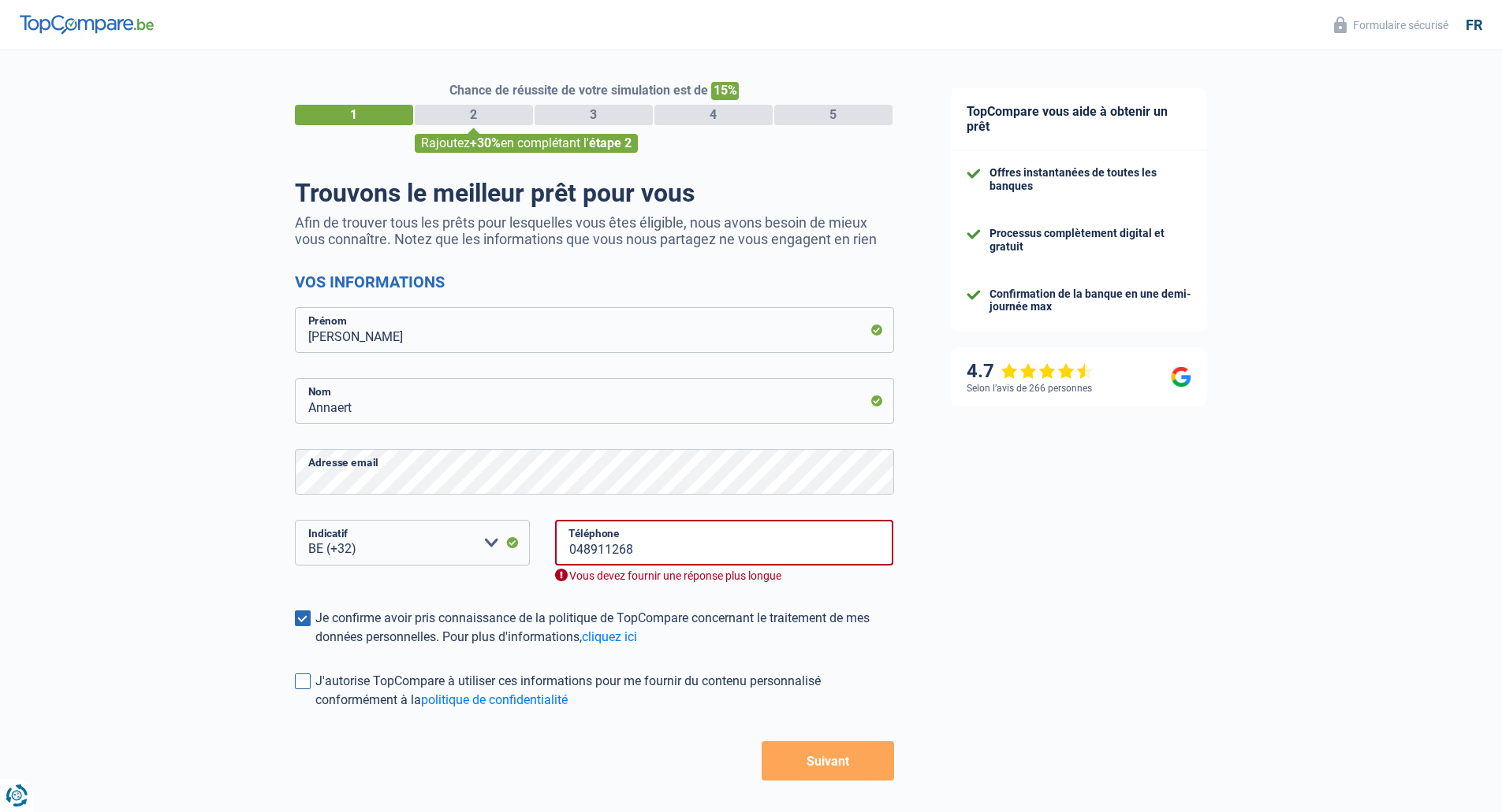
click at [388, 675] on div "J'autorise TopCompare à utiliser ces informations pour me fournir du contenu pe…" at bounding box center [605, 691] width 578 height 38
click at [315, 709] on input "J'autorise TopCompare à utiliser ces informations pour me fournir du contenu pe…" at bounding box center [315, 709] width 0 height 0
click at [862, 769] on button "Suivant" at bounding box center [827, 761] width 131 height 39
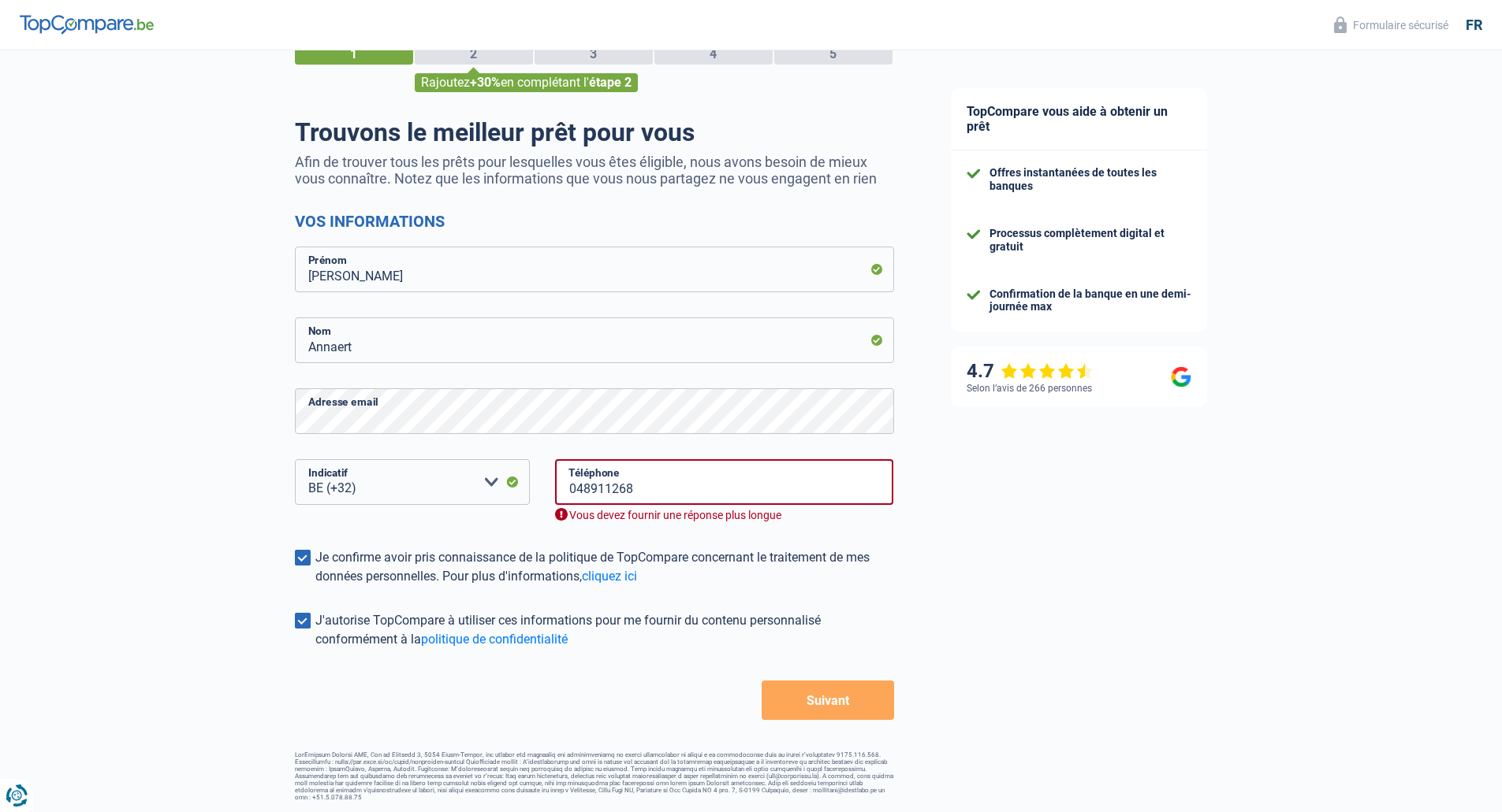
scroll to position [61, 0]
click at [636, 487] on input "048911268" at bounding box center [724, 481] width 339 height 46
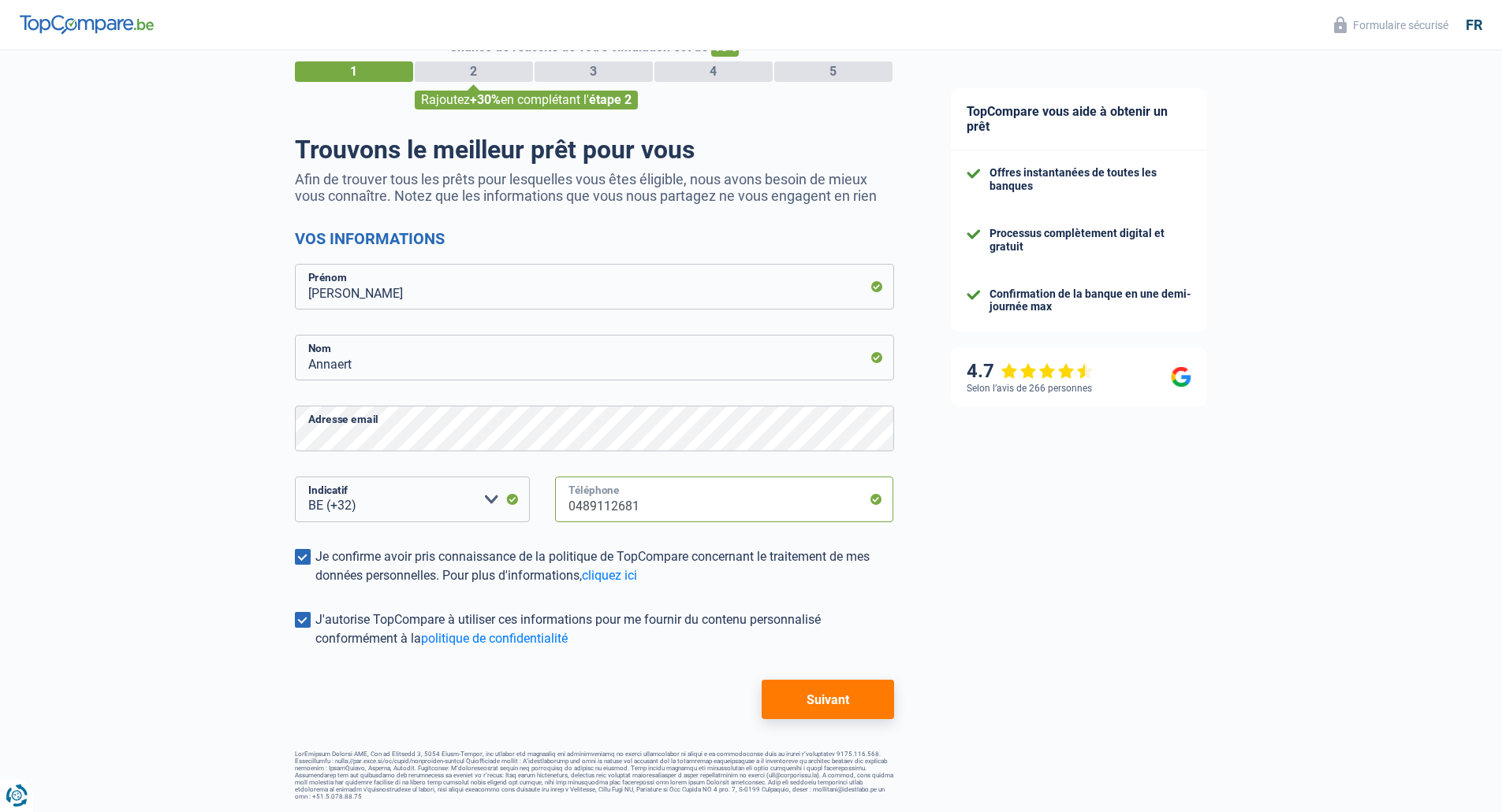
type input "0489112681"
click at [818, 715] on button "Suivant" at bounding box center [827, 699] width 131 height 39
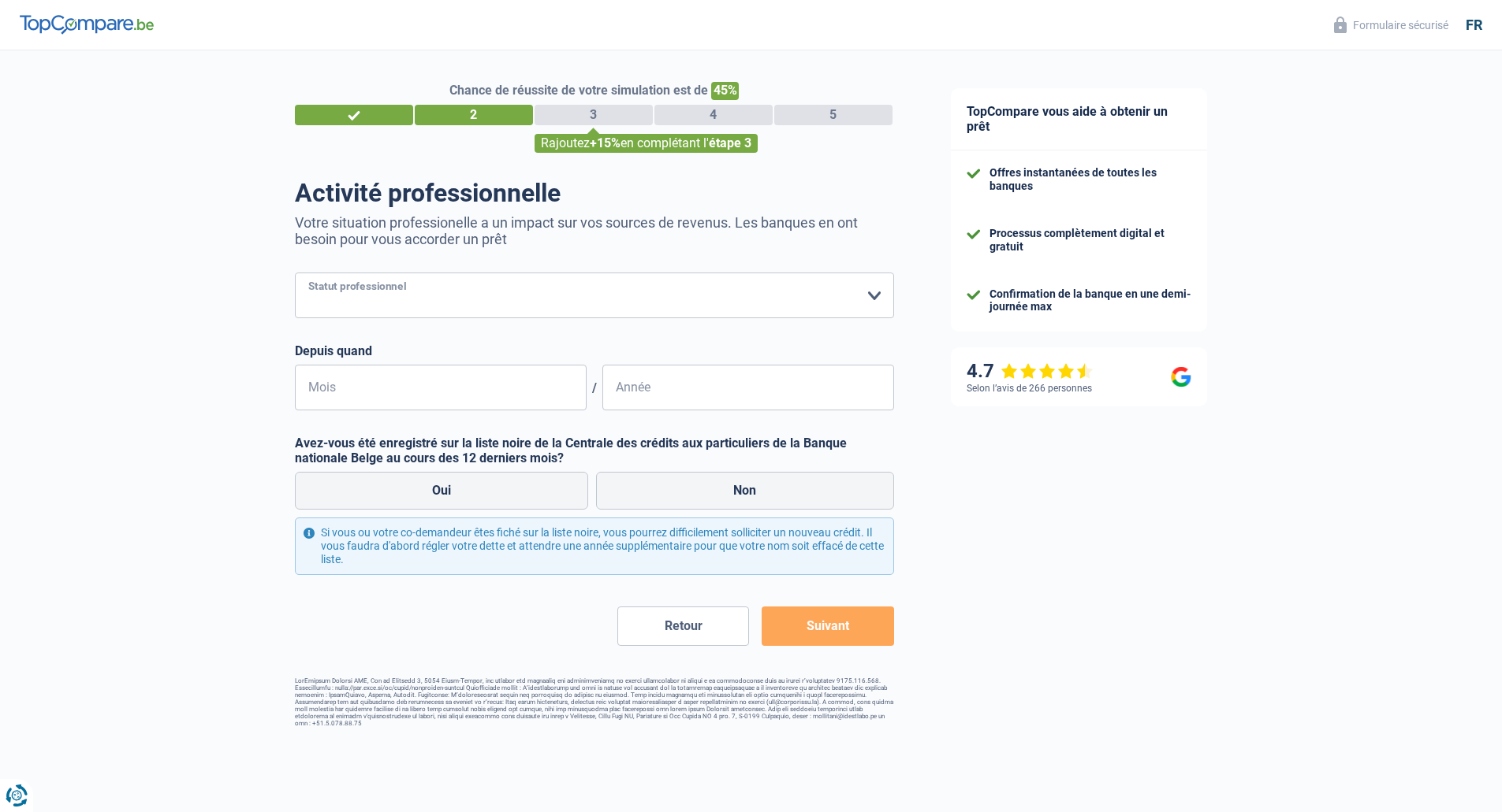
click at [493, 277] on select "Ouvrier Employé privé Employé public Invalide Indépendant Pensionné Chômeur Mut…" at bounding box center [595, 296] width 599 height 46
select select "publicEmployee"
click at [295, 274] on select "Ouvrier Employé privé Employé public Invalide Indépendant Pensionné Chômeur Mut…" at bounding box center [595, 296] width 599 height 46
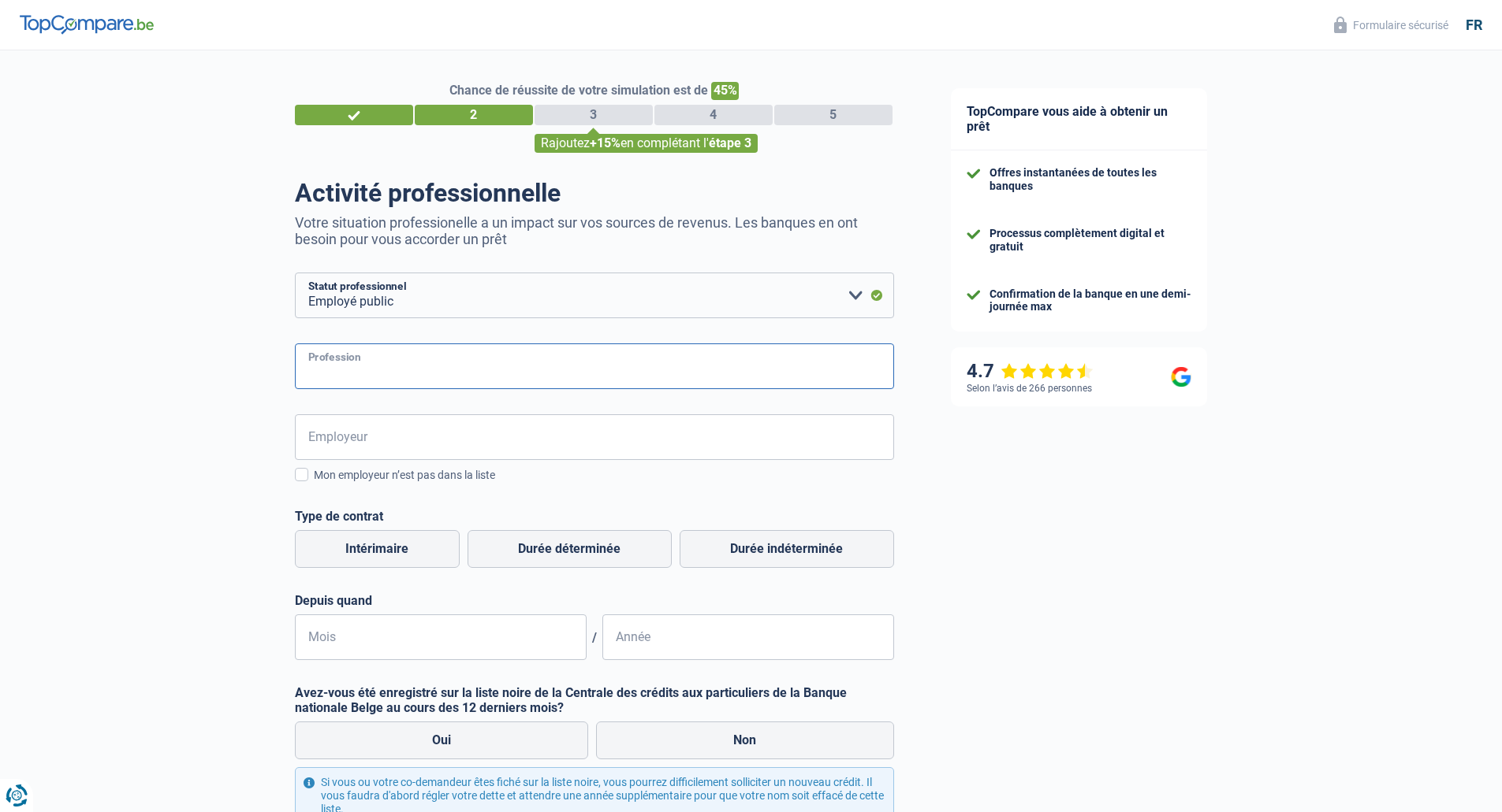
click at [394, 375] on input "Profession" at bounding box center [595, 366] width 599 height 46
click at [417, 415] on form "Ouvrier Employé privé Employé public Invalide Indépendant Pensionné Chômeur Mut…" at bounding box center [595, 584] width 599 height 622
click at [423, 428] on input "Employeur" at bounding box center [595, 437] width 599 height 46
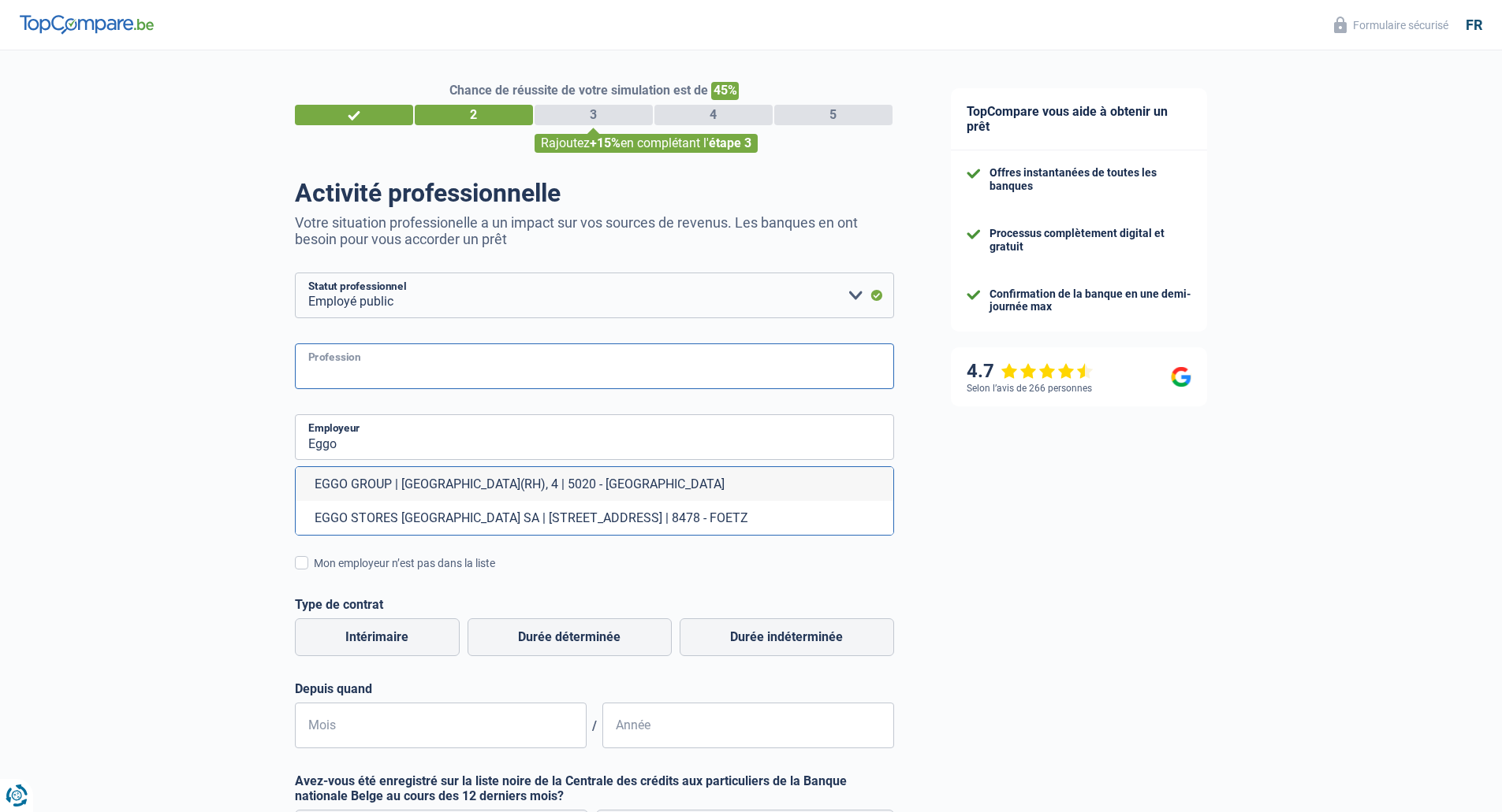
click at [449, 351] on input "Profession" at bounding box center [595, 366] width 599 height 46
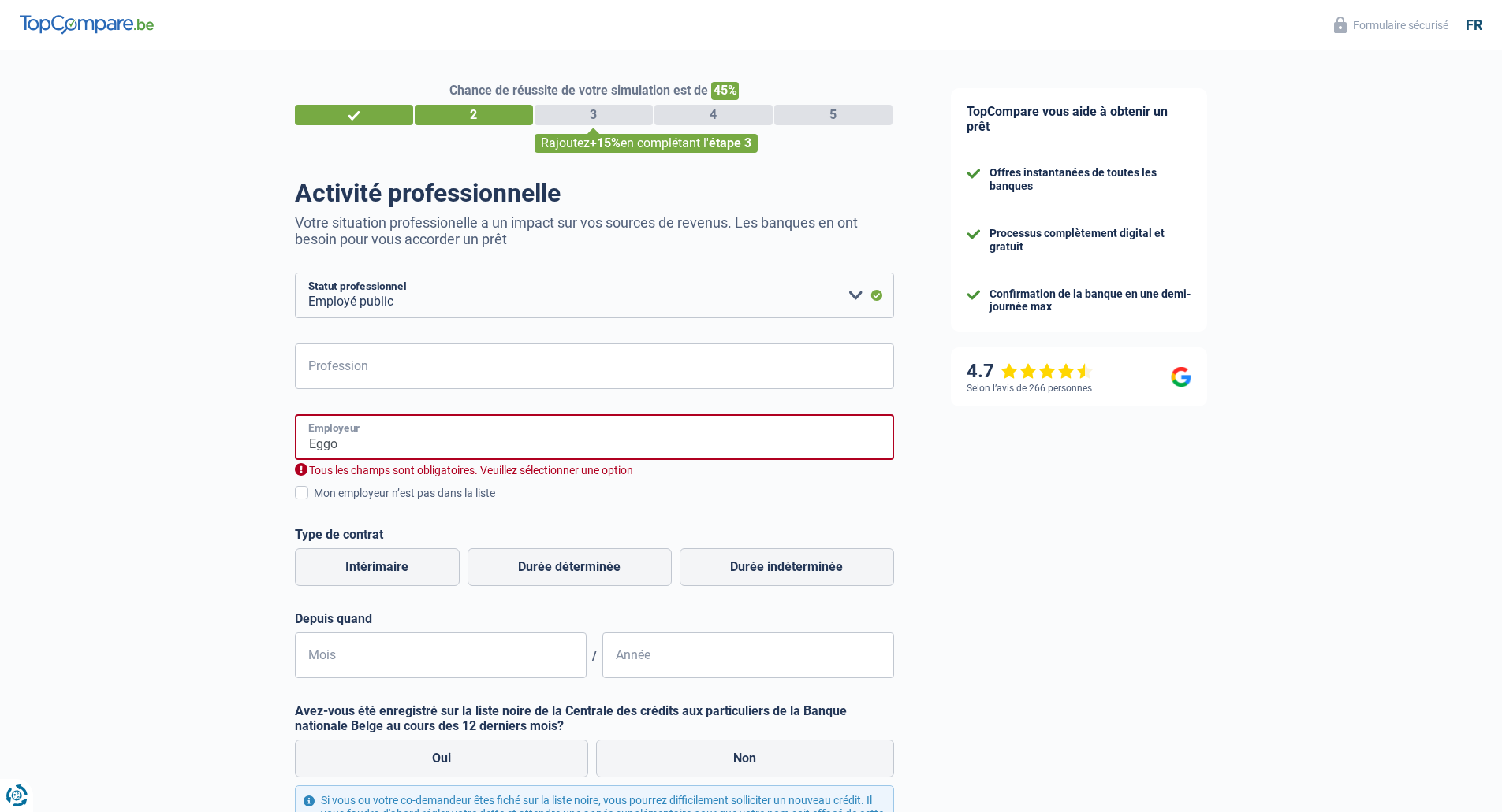
click at [433, 421] on input "Eggo" at bounding box center [595, 437] width 599 height 46
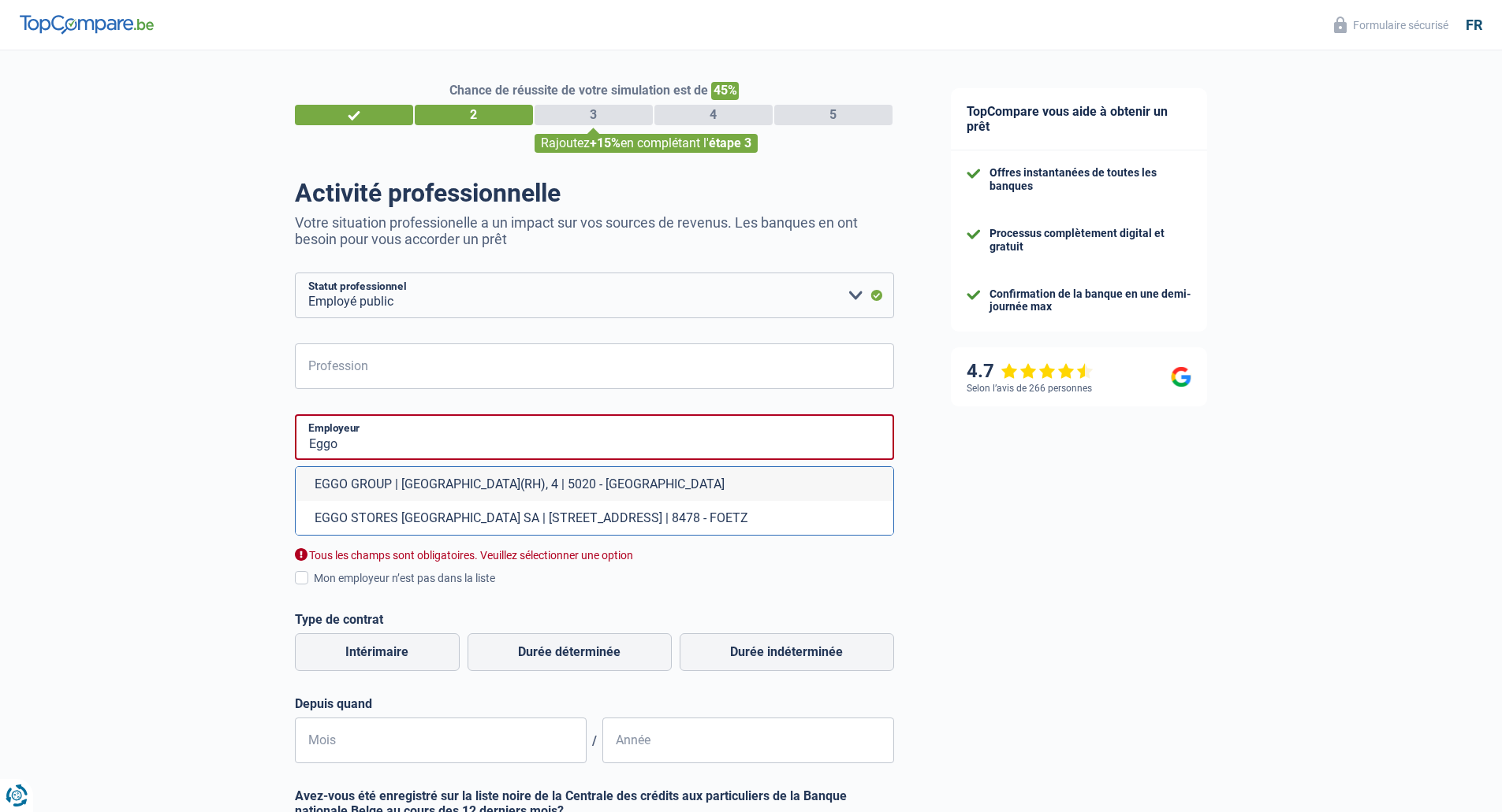
click at [423, 496] on li "EGGO GROUP | Rue du Réemploi(RH), 4 | 5020 - Namur" at bounding box center [595, 484] width 598 height 34
type input "EGGO GROUP | Rue du Réemploi(RH), 4 | 5020 - Namur"
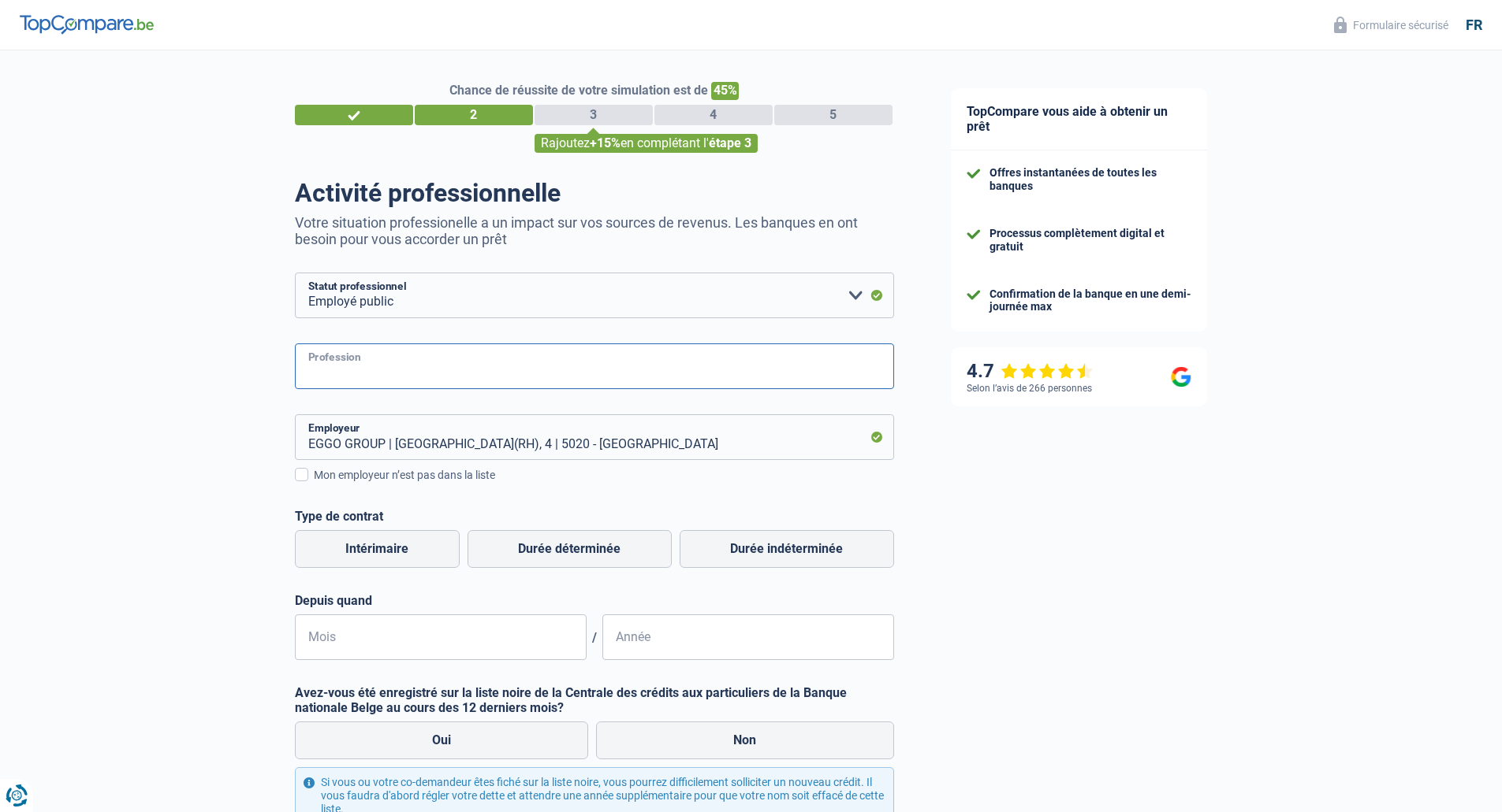
click at [416, 377] on input "Profession" at bounding box center [595, 366] width 599 height 46
type input "Interior Disigner"
click at [758, 551] on label "Durée indéterminée" at bounding box center [786, 549] width 215 height 38
click at [758, 551] on input "Durée indéterminée" at bounding box center [786, 549] width 215 height 38
radio input "true"
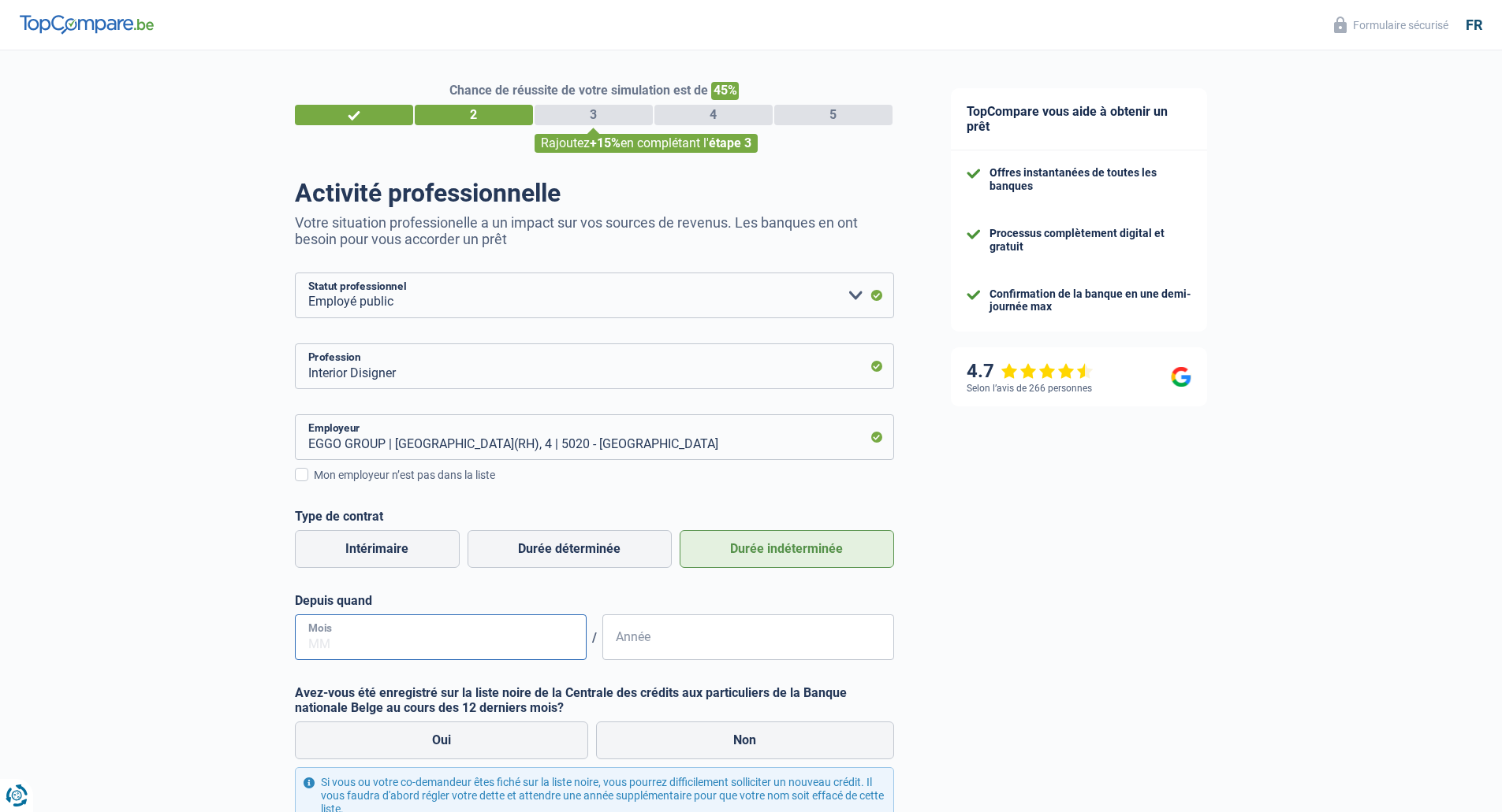
click at [494, 620] on input "Mois" at bounding box center [441, 637] width 292 height 46
type input "1"
type input "06"
type input "2025"
click at [543, 732] on label "Oui" at bounding box center [442, 740] width 294 height 38
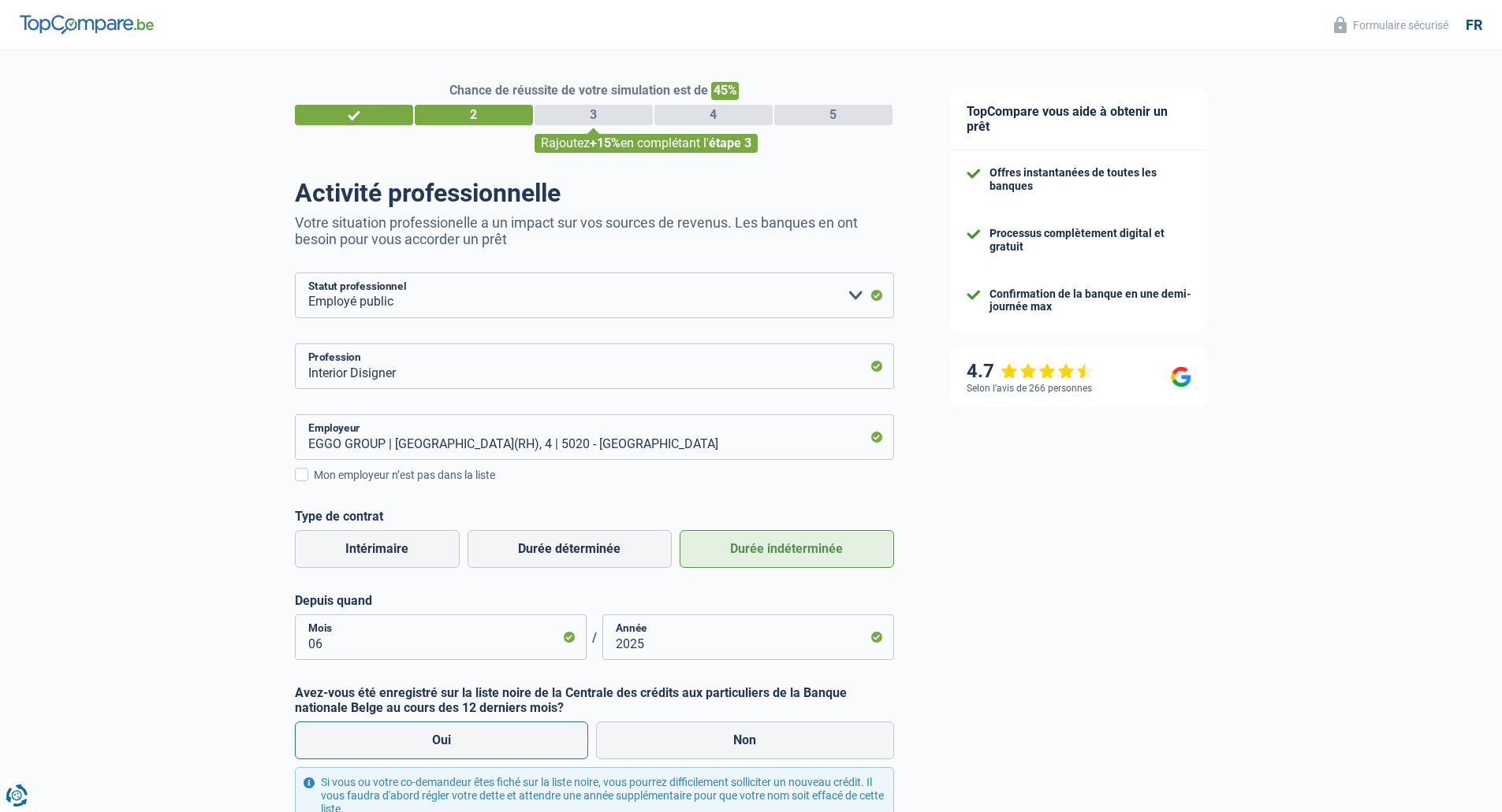
click at [543, 732] on input "Oui" at bounding box center [442, 740] width 294 height 38
radio input "true"
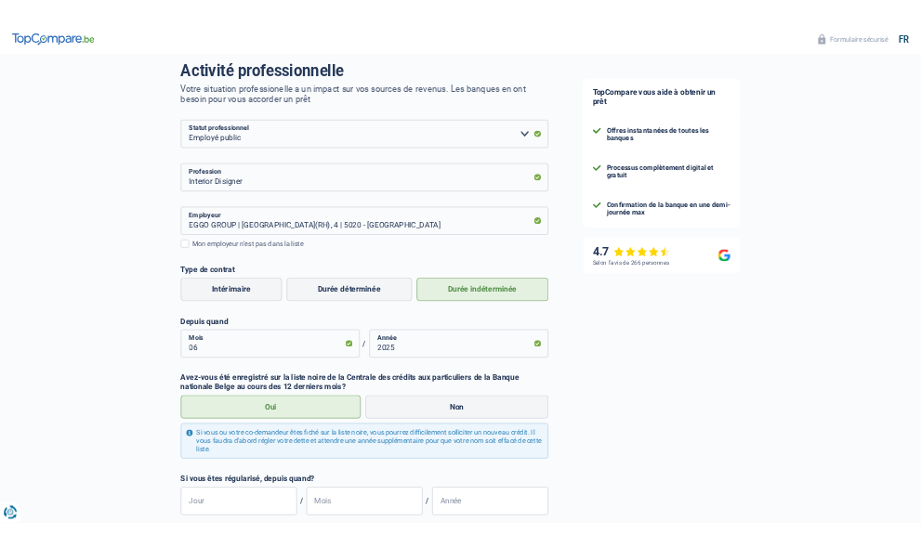
scroll to position [279, 0]
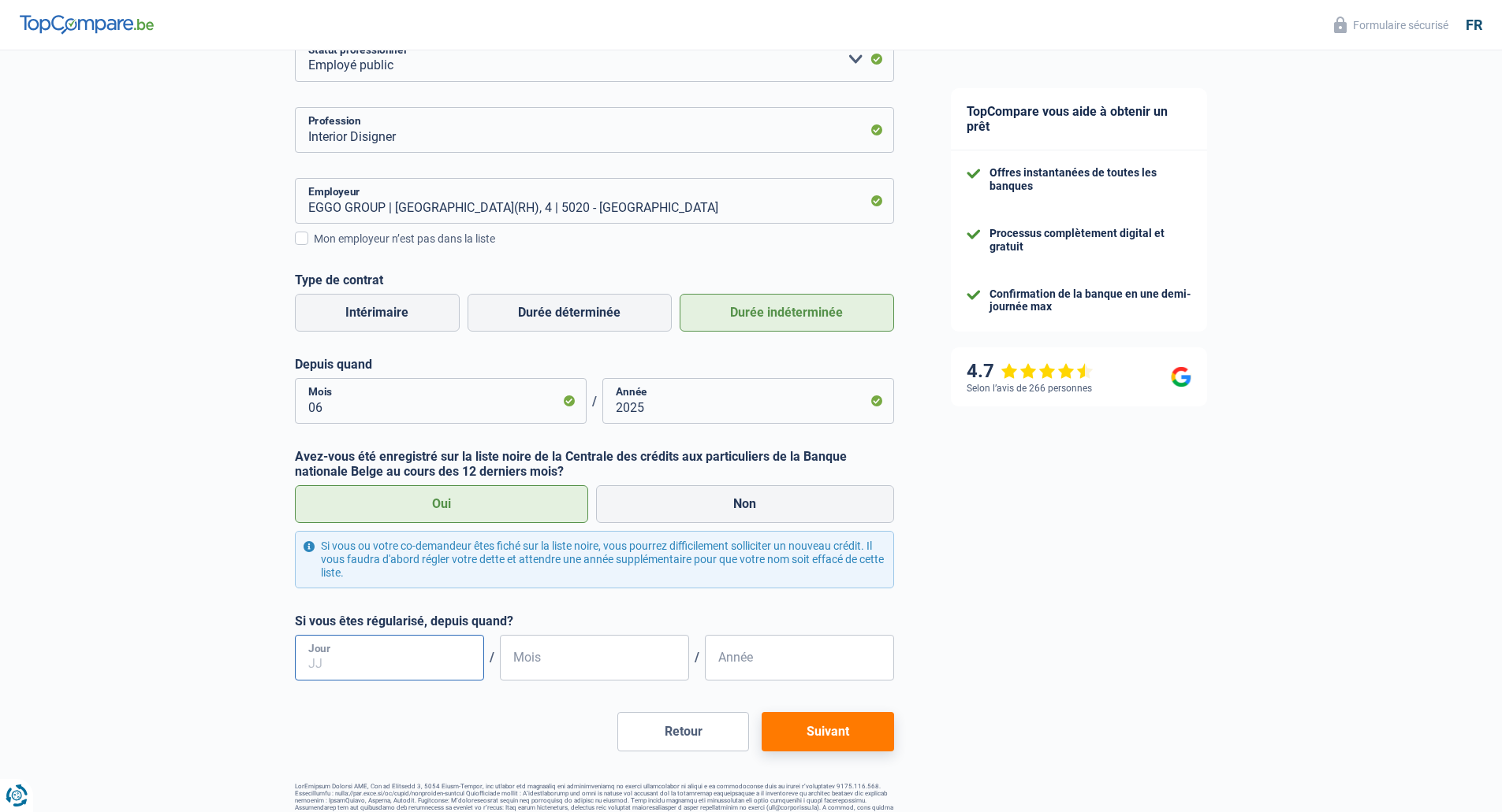
click at [421, 657] on input "Jour" at bounding box center [389, 658] width 189 height 46
type input "12"
type input "09"
type input "2025"
drag, startPoint x: 883, startPoint y: 732, endPoint x: 894, endPoint y: 758, distance: 28.2
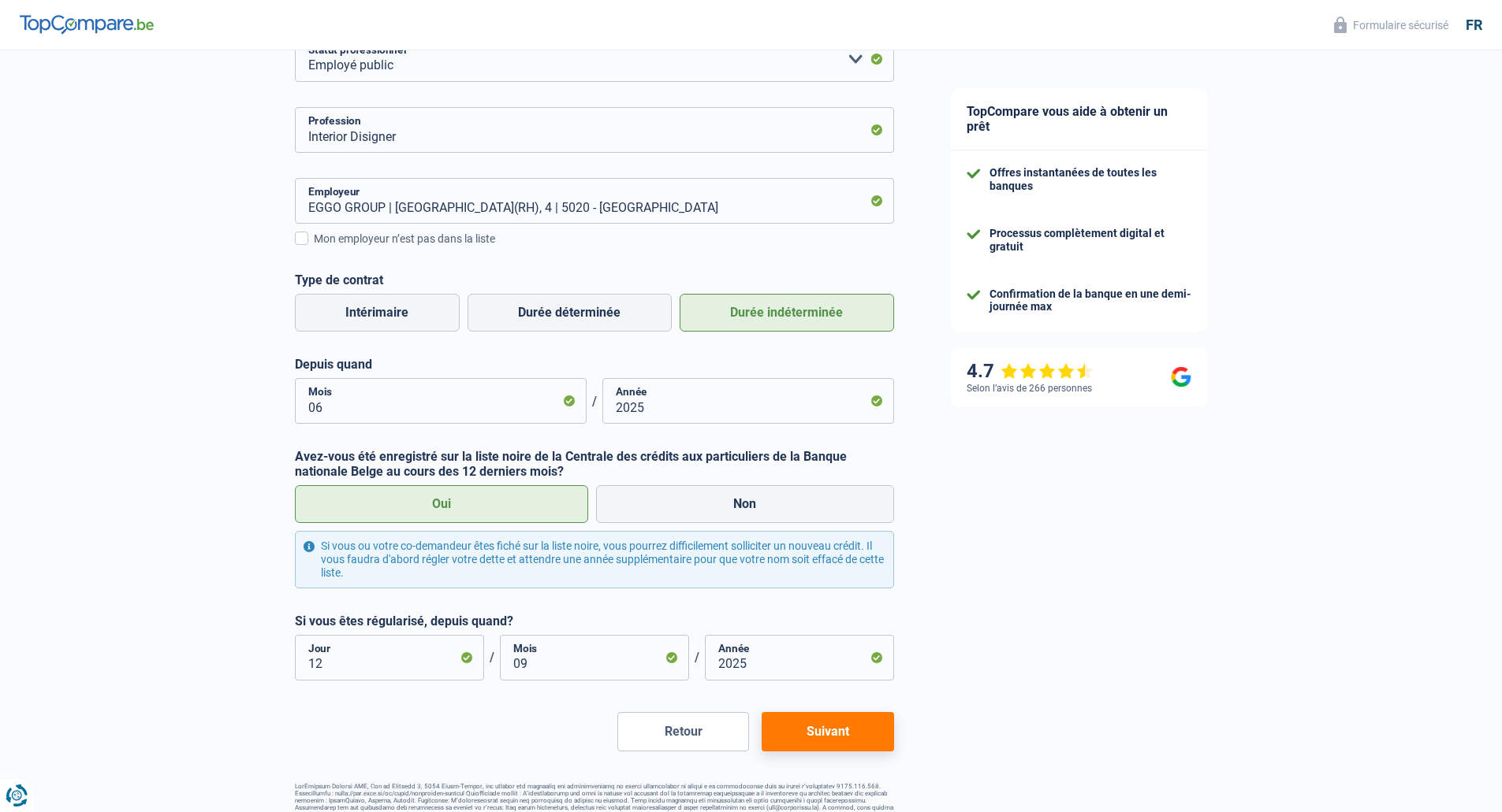
click at [894, 758] on div "Chance de réussite de votre simulation est de 45% 1 2 3 4 5 Rajoutez +15% en co…" at bounding box center [461, 323] width 922 height 1032
